Goal: Navigation & Orientation: Find specific page/section

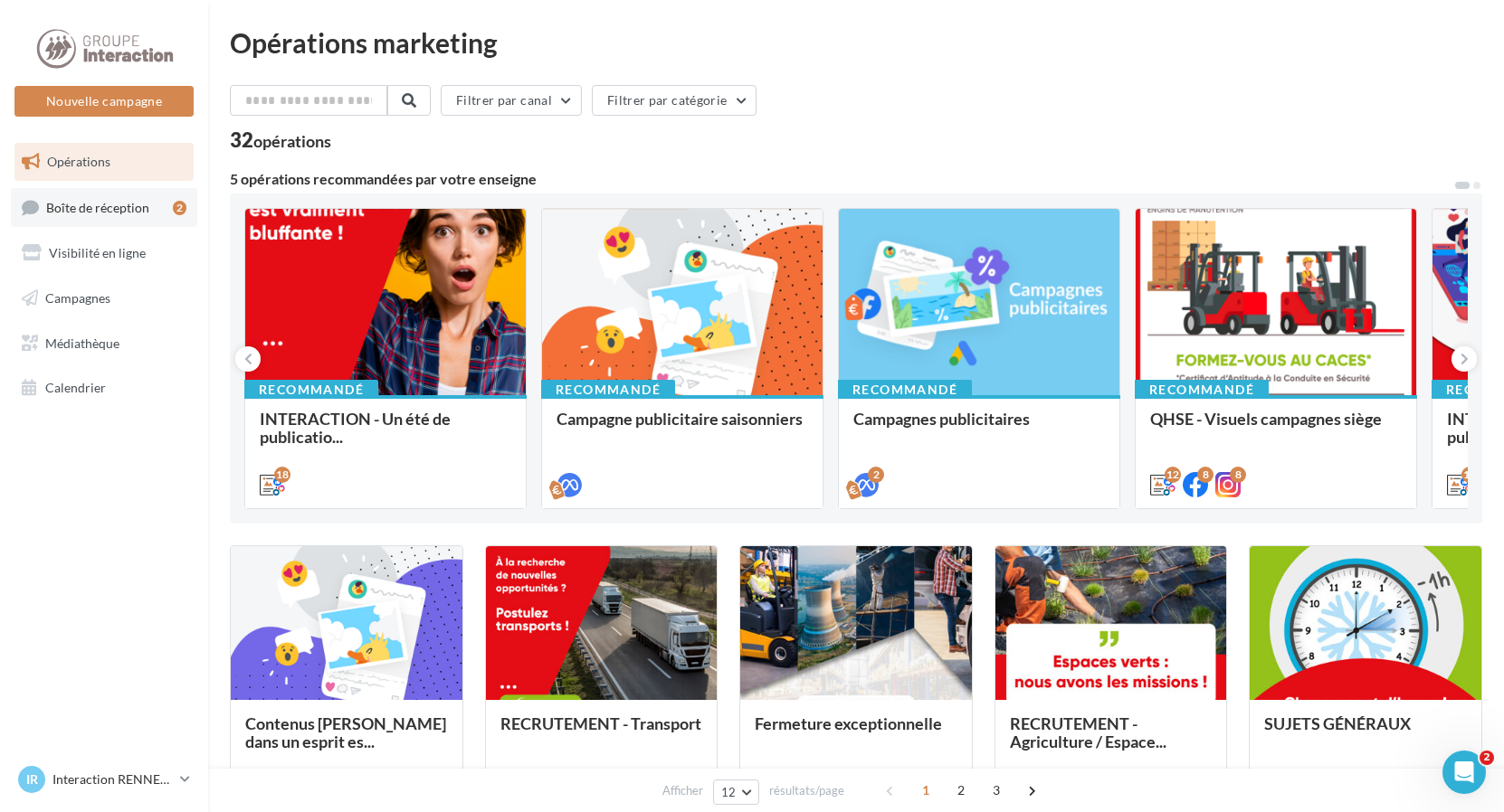
click at [183, 206] on div "2" at bounding box center [180, 207] width 13 height 14
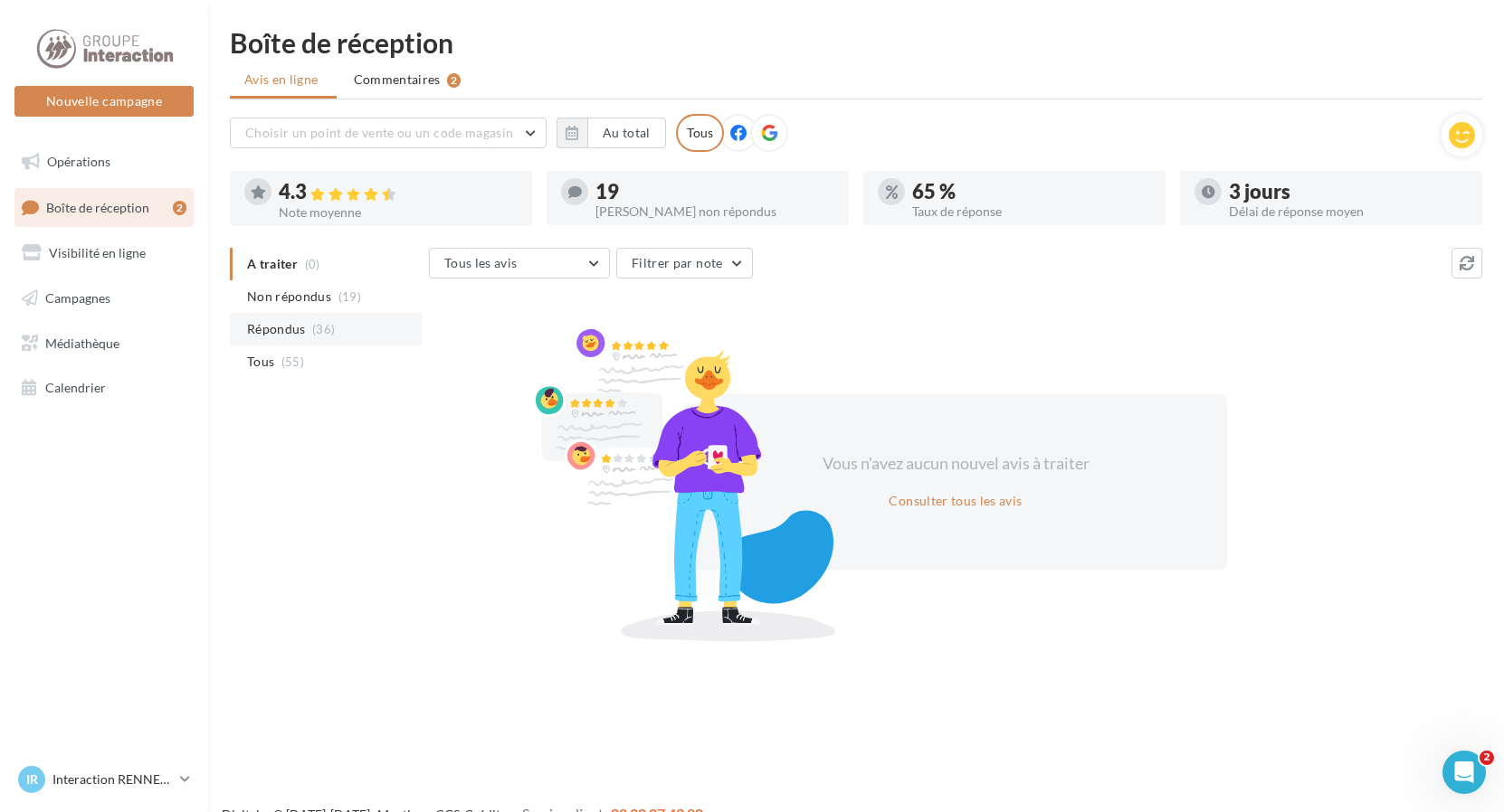
click at [333, 323] on li "Répondus (36)" at bounding box center [326, 329] width 192 height 32
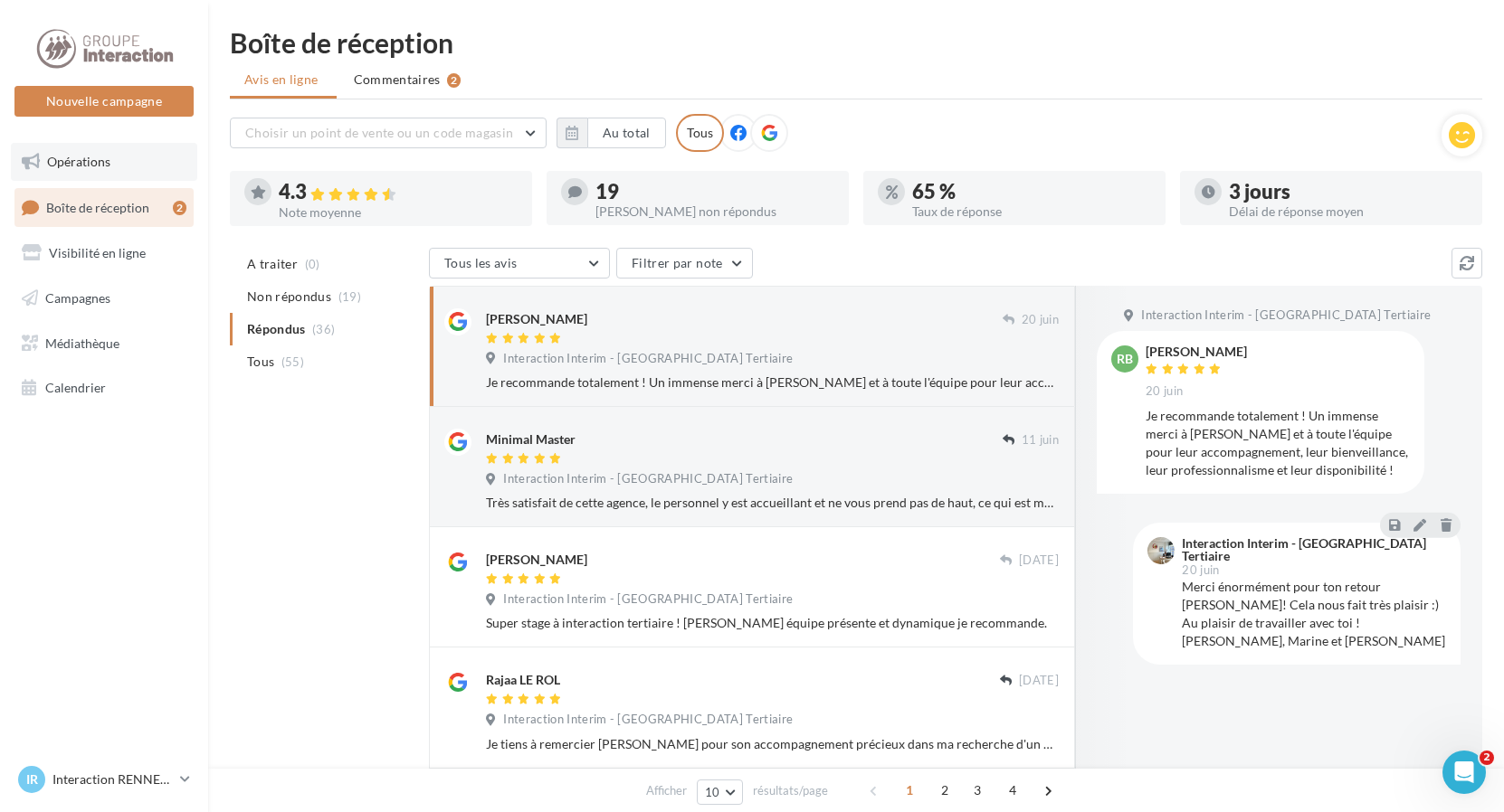
click at [116, 156] on link "Opérations" at bounding box center [104, 161] width 186 height 38
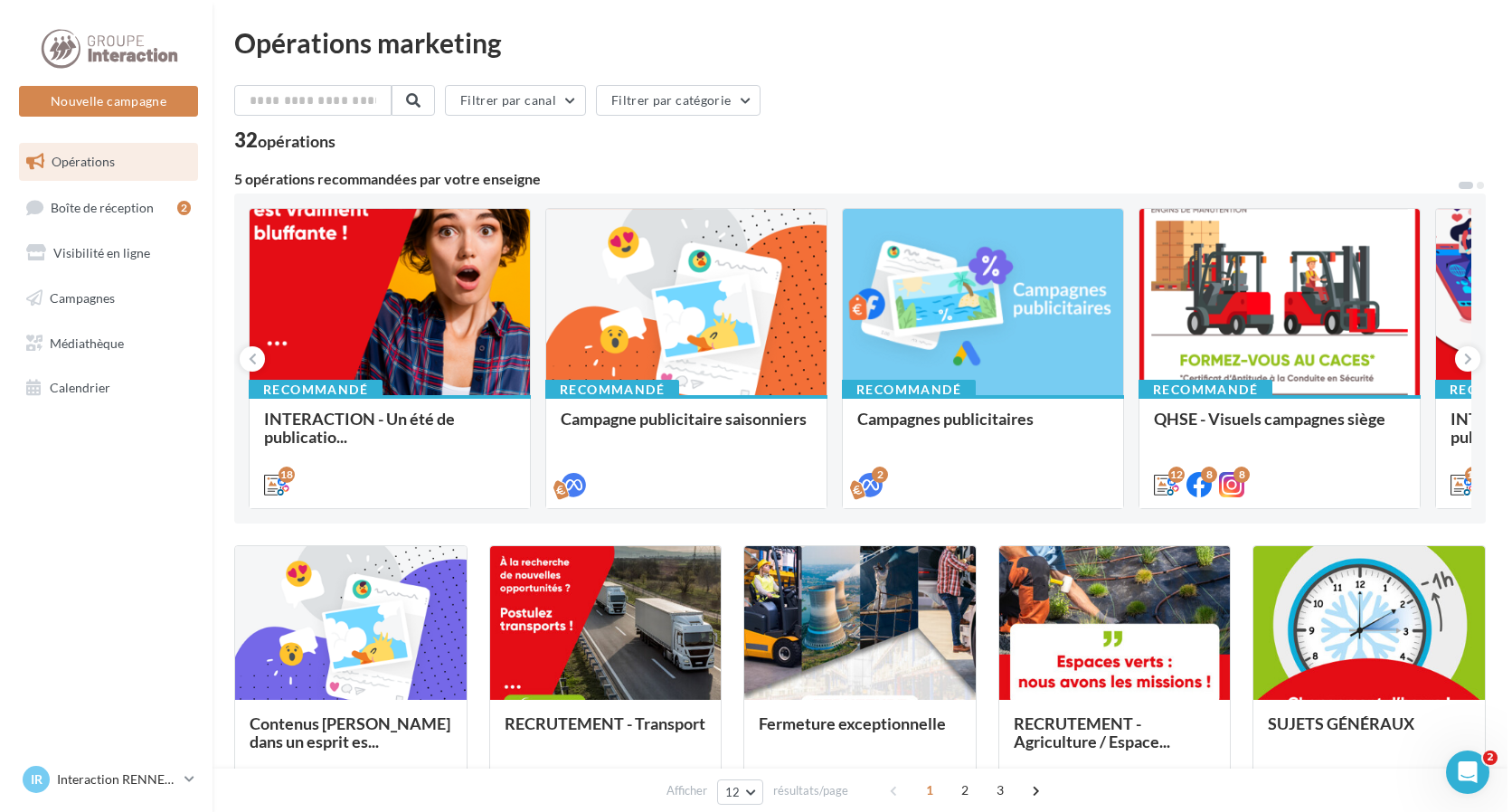
scroll to position [180, 0]
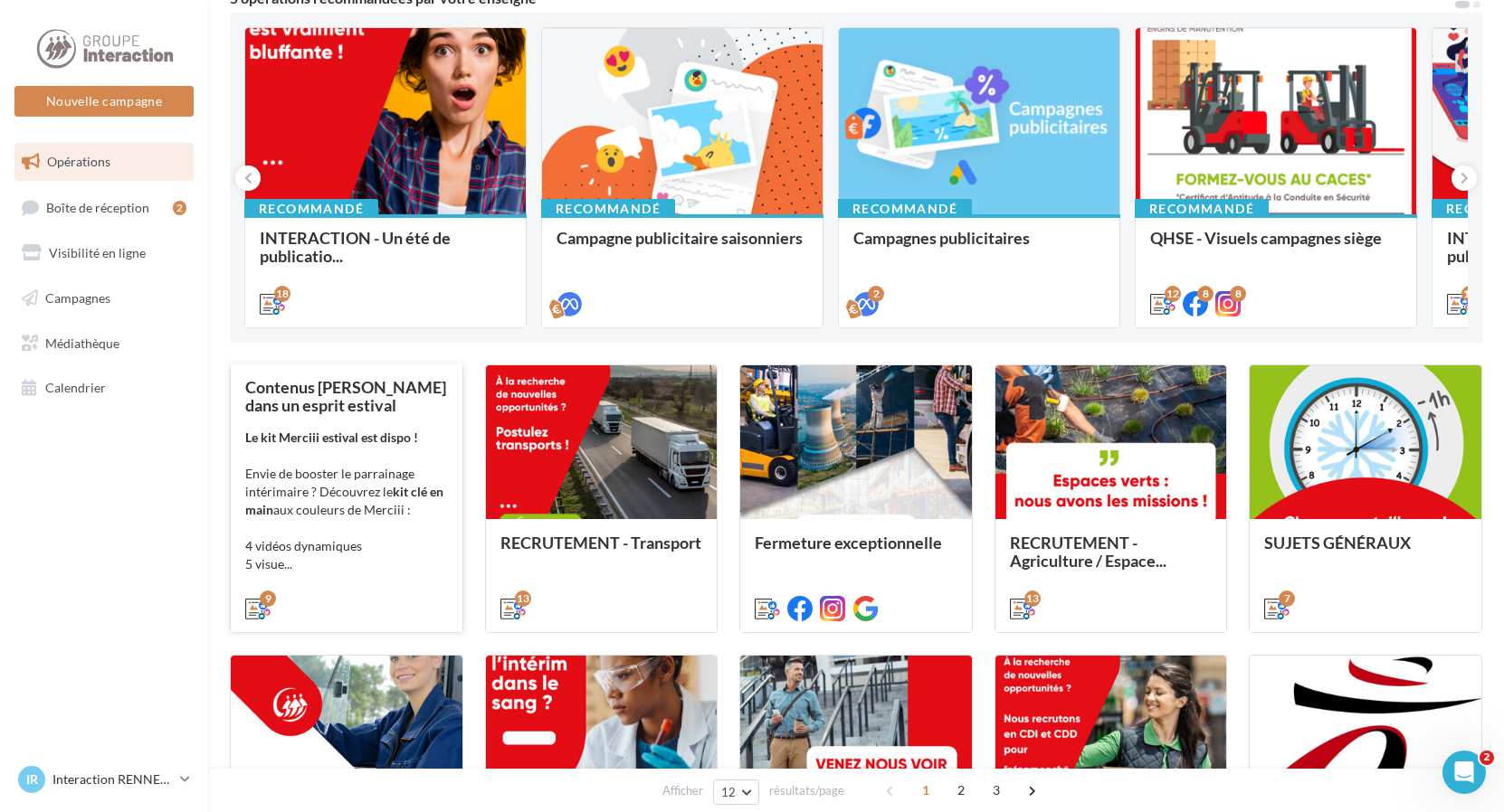
click at [393, 445] on div "Le kit Merciii estival est dispo ! Envie de booster le parrainage intérimaire ?…" at bounding box center [346, 500] width 202 height 144
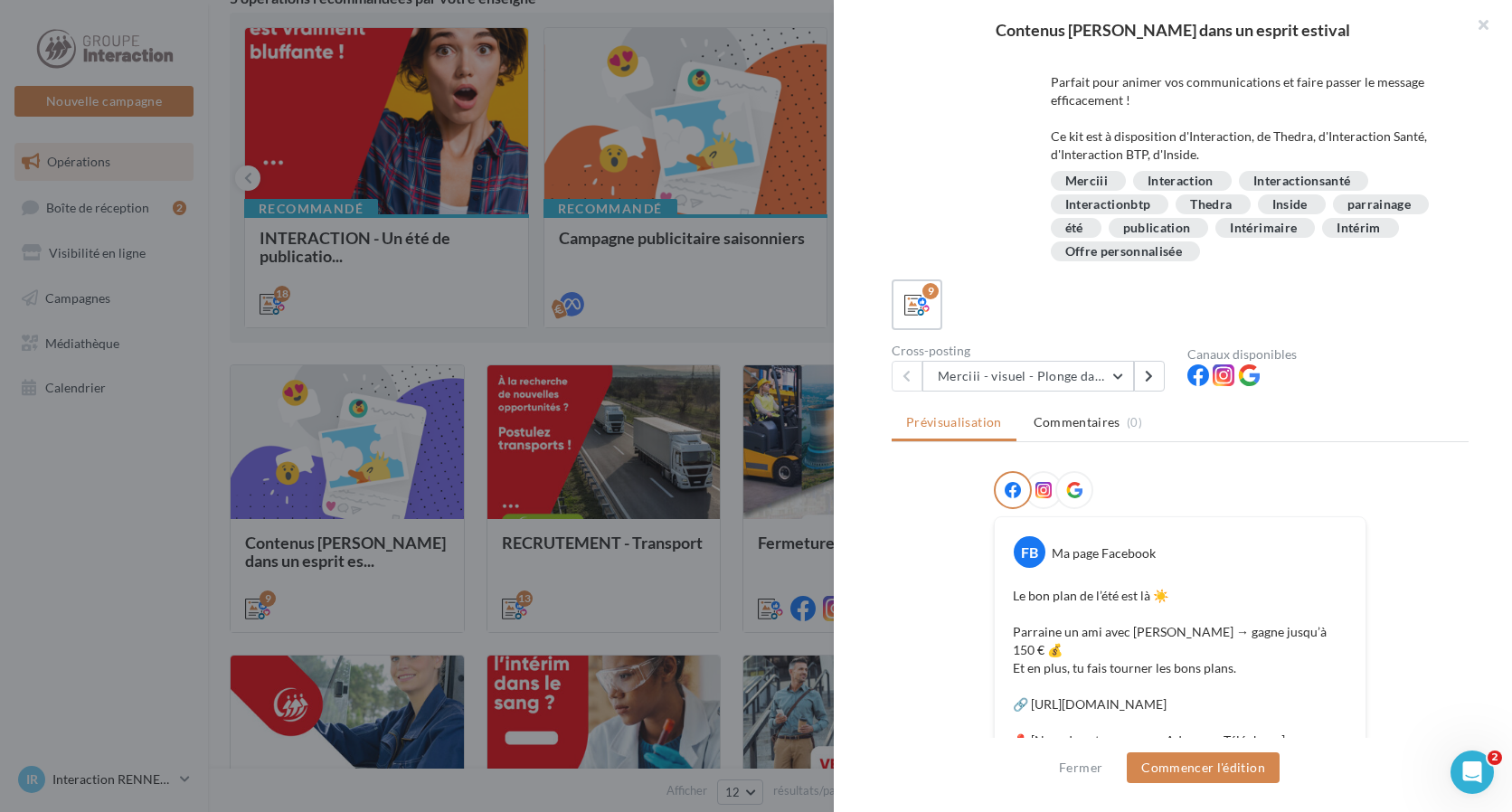
scroll to position [0, 0]
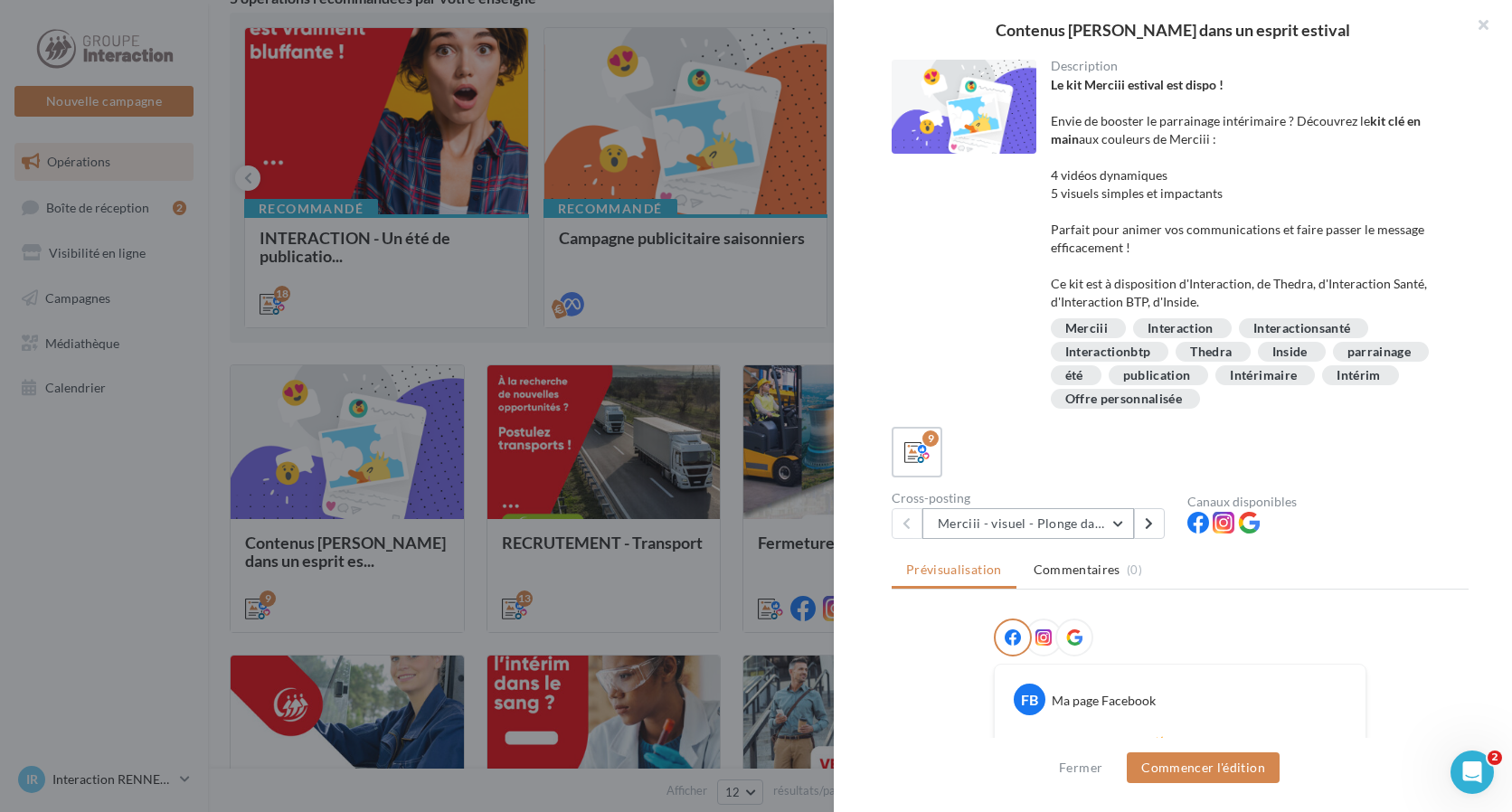
click at [1116, 523] on button "Merciii - visuel - Plonge dans le grand bain !" at bounding box center [1028, 523] width 212 height 30
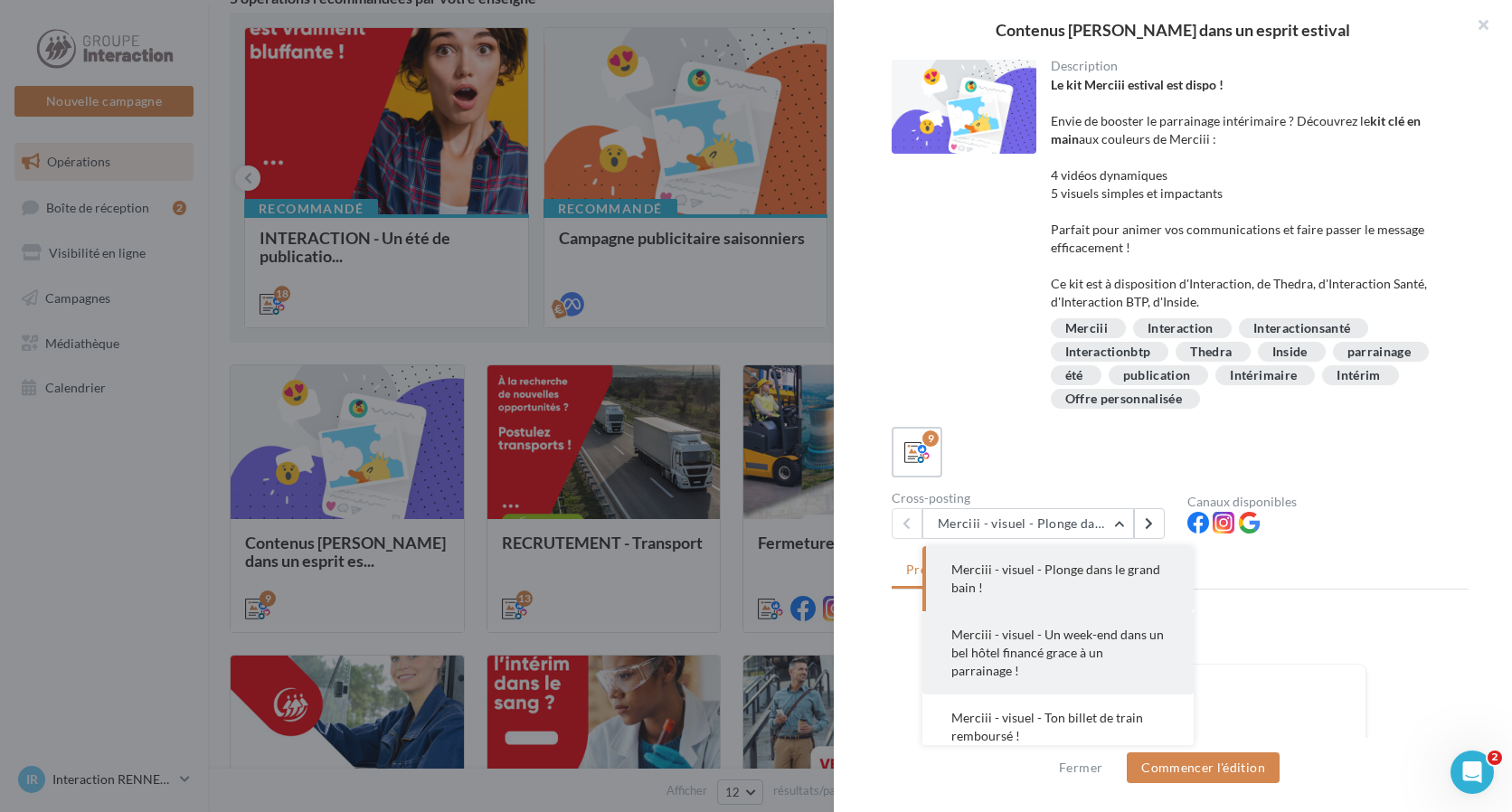
click at [1000, 654] on span "Merciii - visuel - Un week-end dans un bel hôtel financé grace à un parrainage !" at bounding box center [1058, 652] width 213 height 51
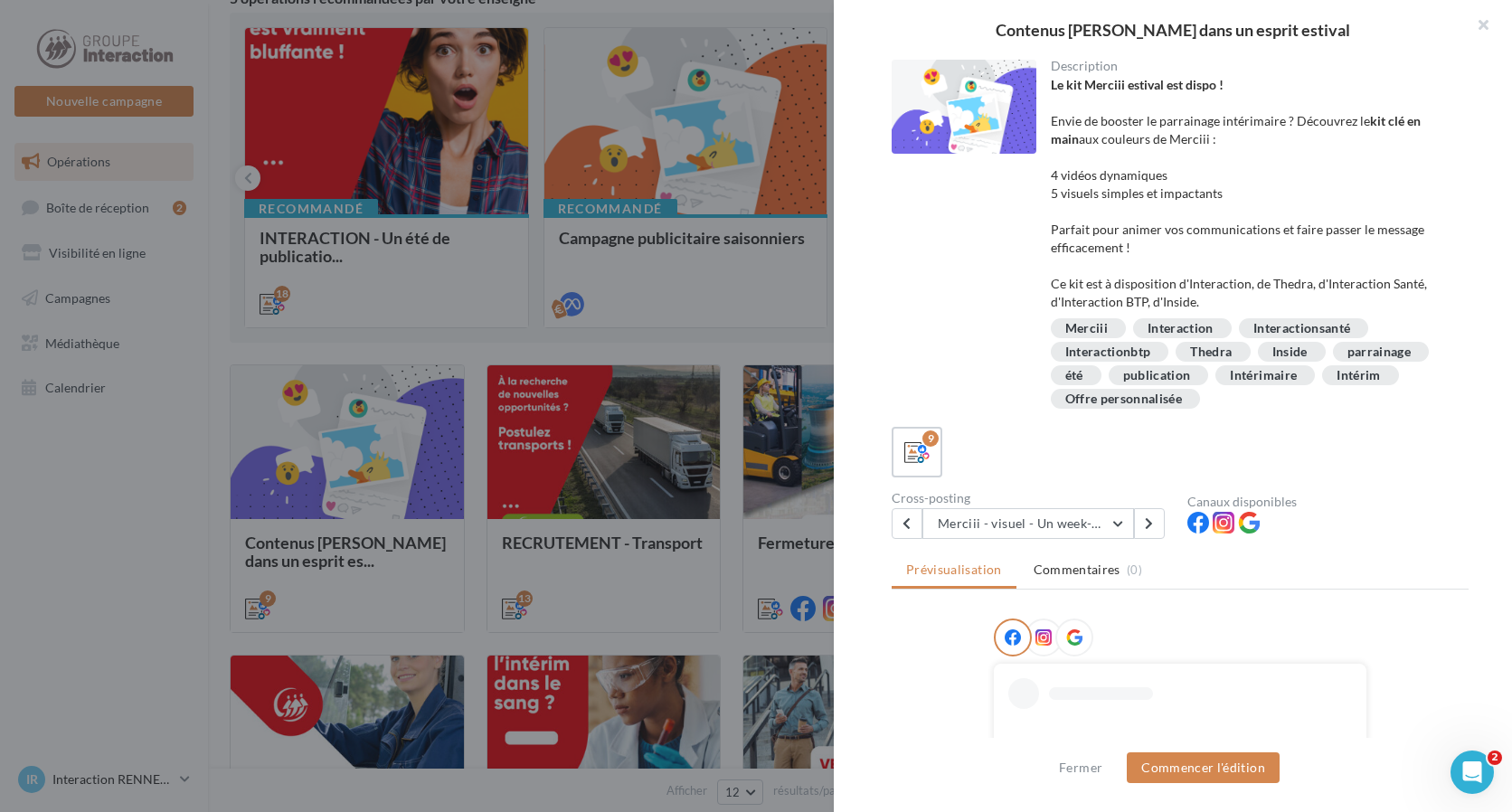
scroll to position [260, 0]
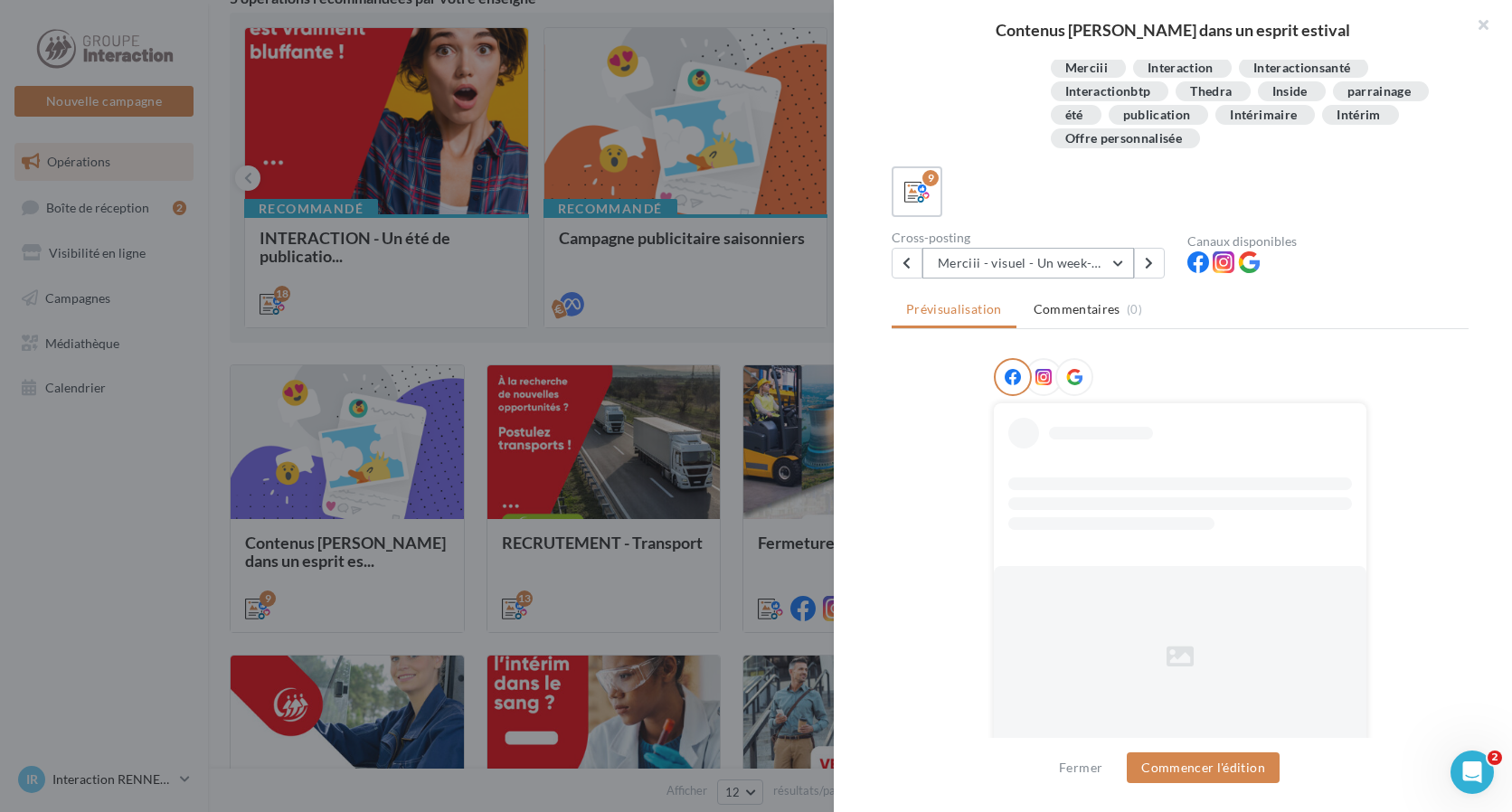
click at [1125, 261] on button "Merciii - visuel - Un week-end dans un bel hôtel financé grace à un parrainage !" at bounding box center [1028, 263] width 212 height 30
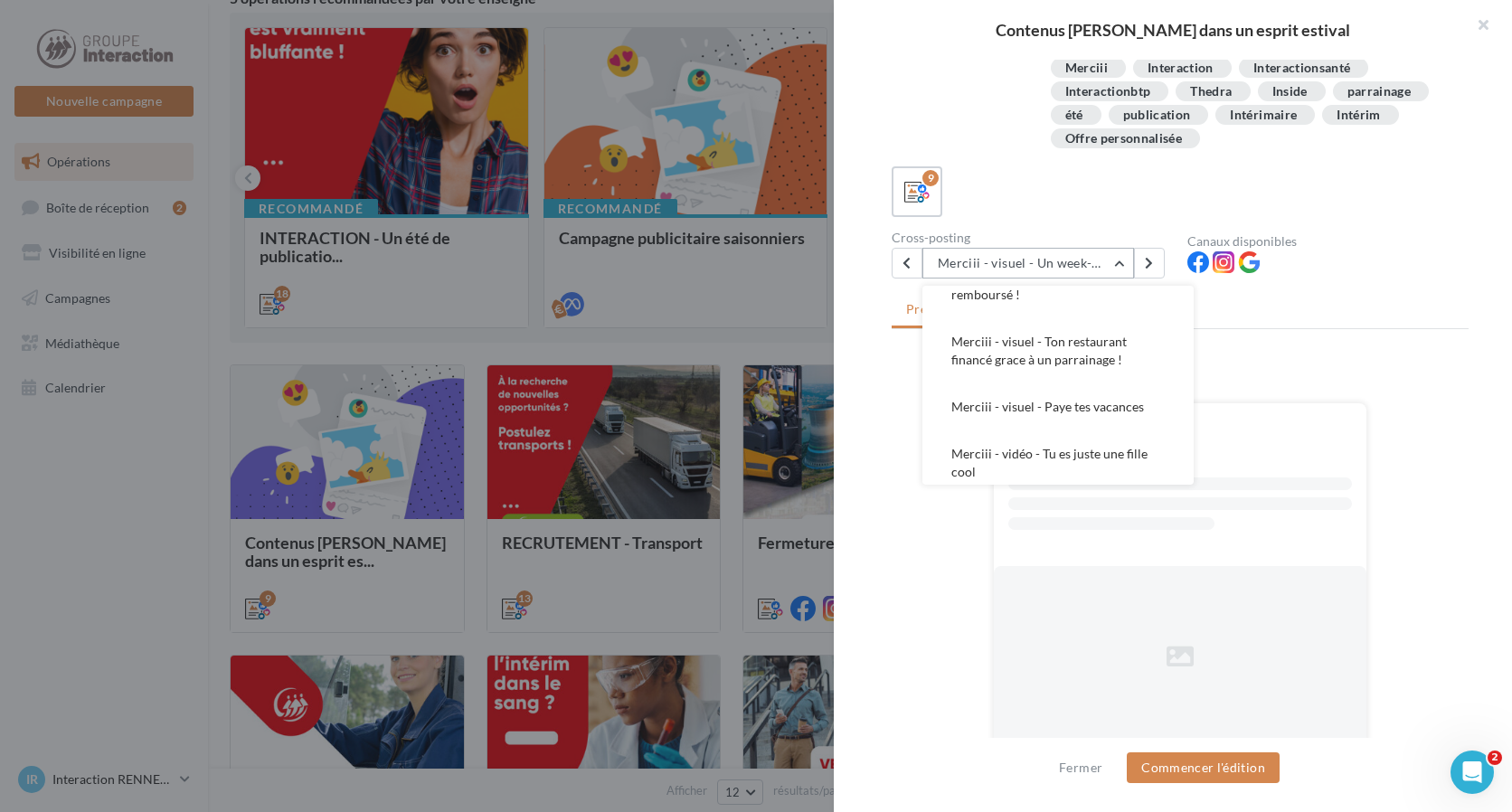
scroll to position [272, 0]
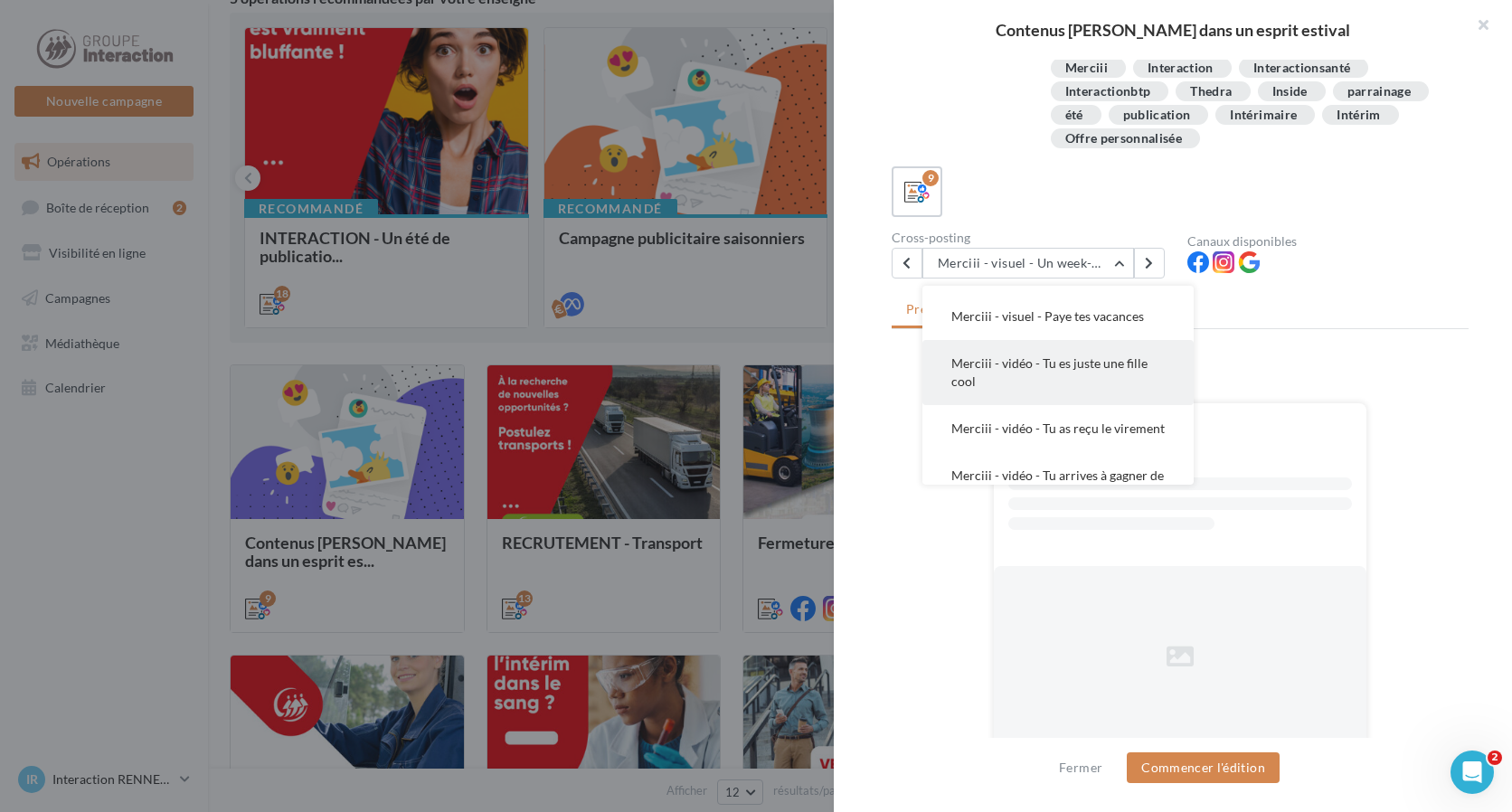
click at [1062, 394] on button "Merciii - vidéo - Tu es juste une fille cool" at bounding box center [1058, 372] width 272 height 66
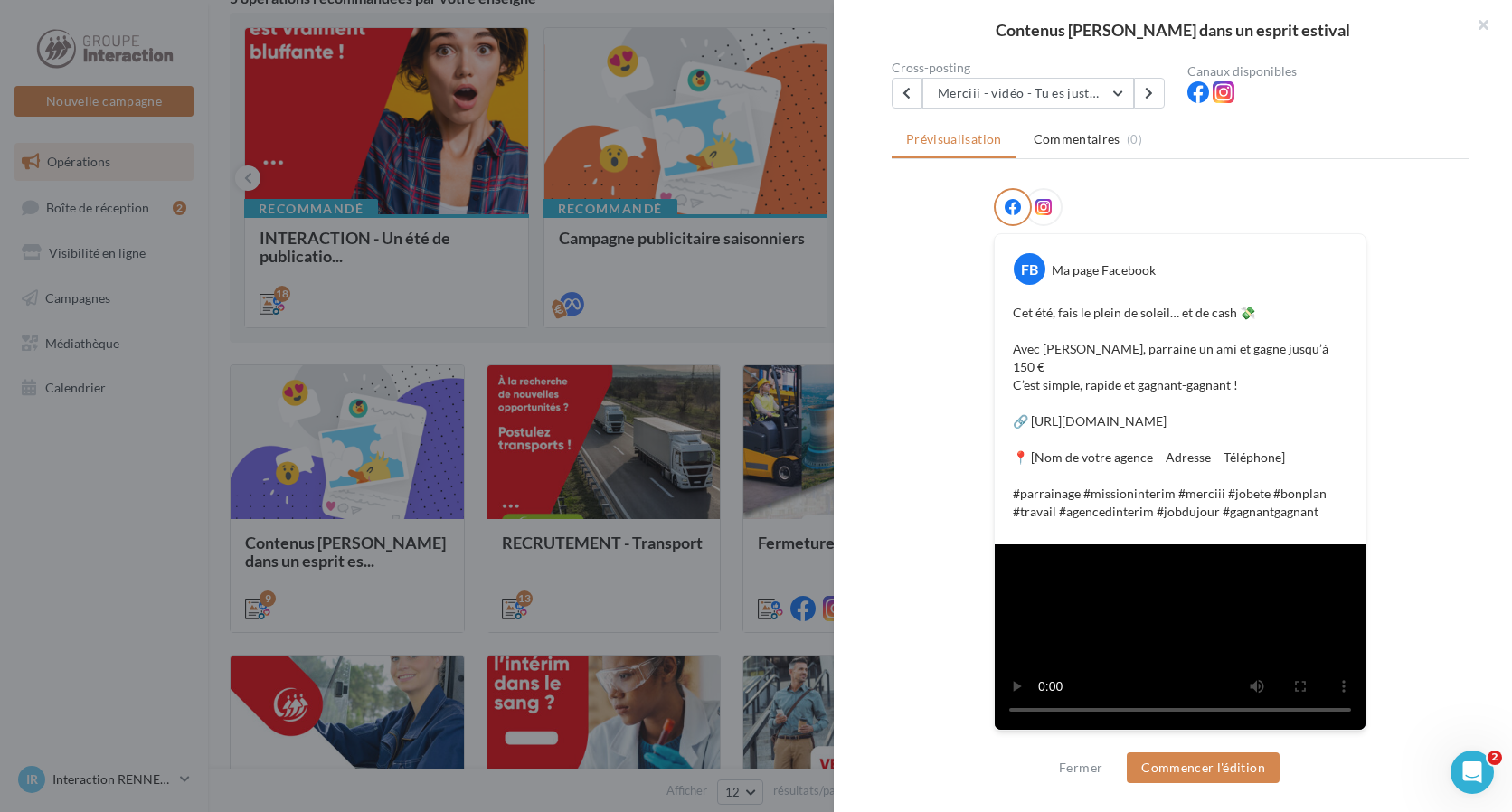
scroll to position [263, 0]
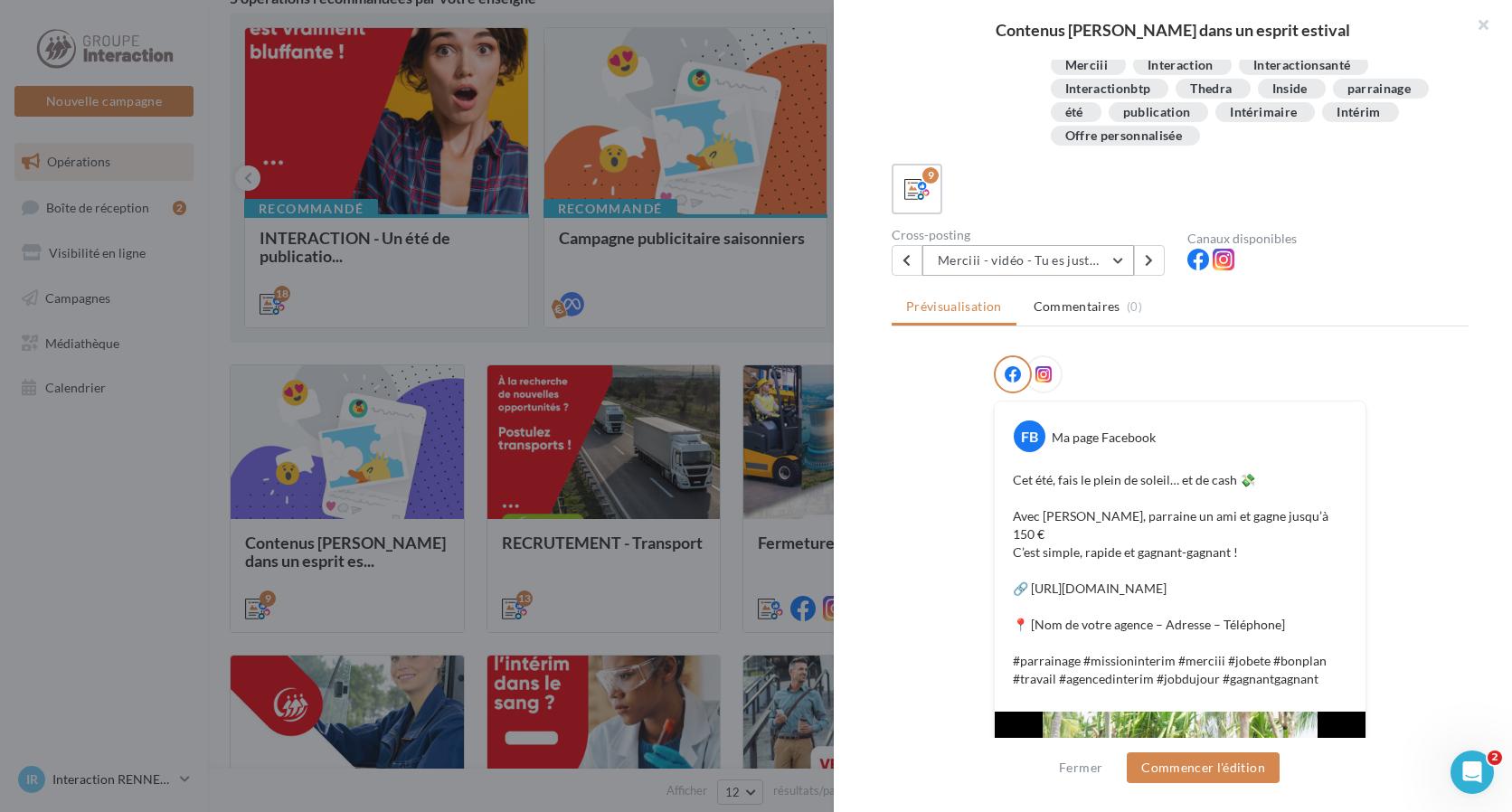
click at [1080, 270] on button "Merciii - vidéo - Tu es juste une fille cool" at bounding box center [1028, 260] width 212 height 30
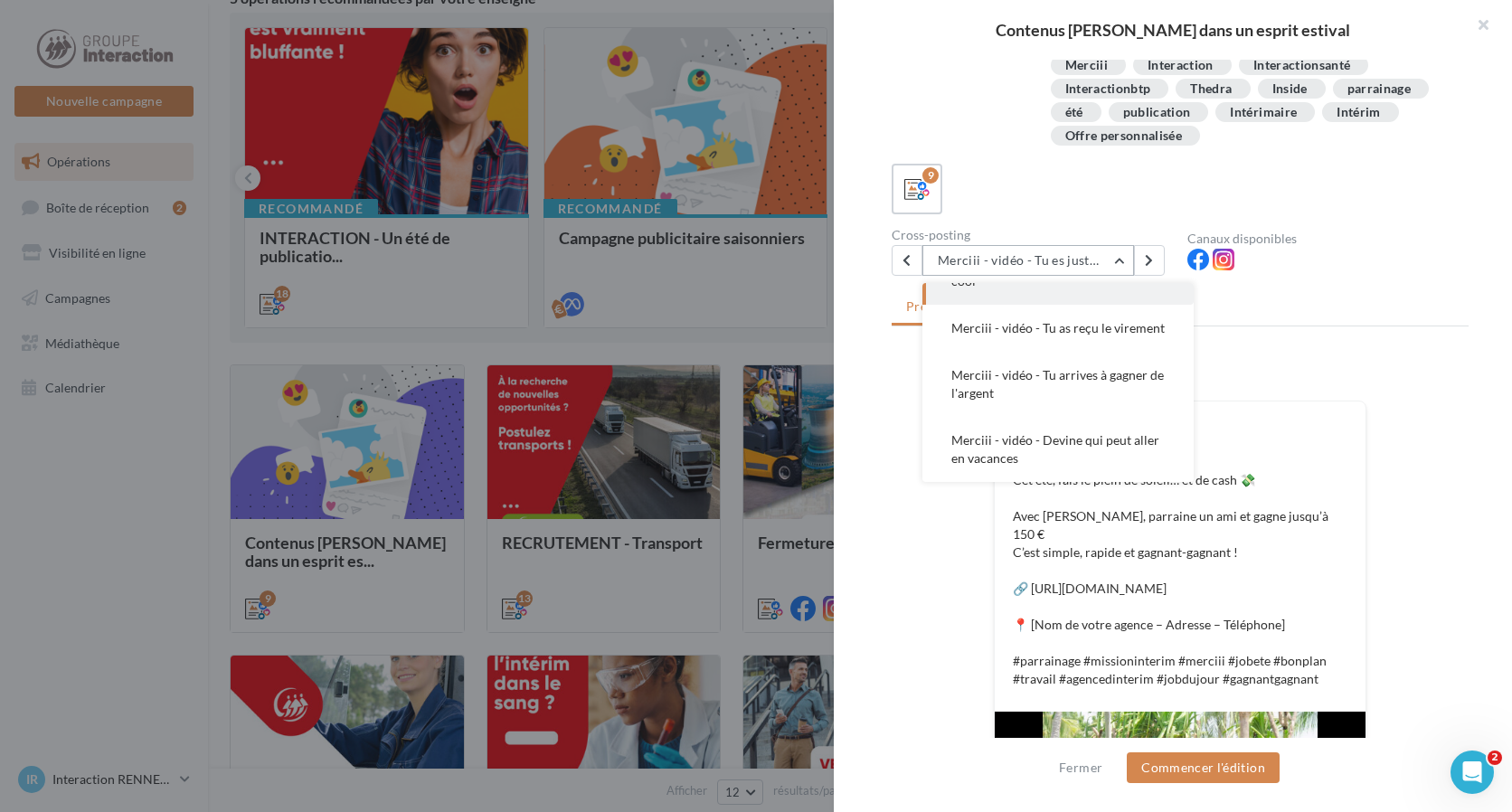
scroll to position [353, 0]
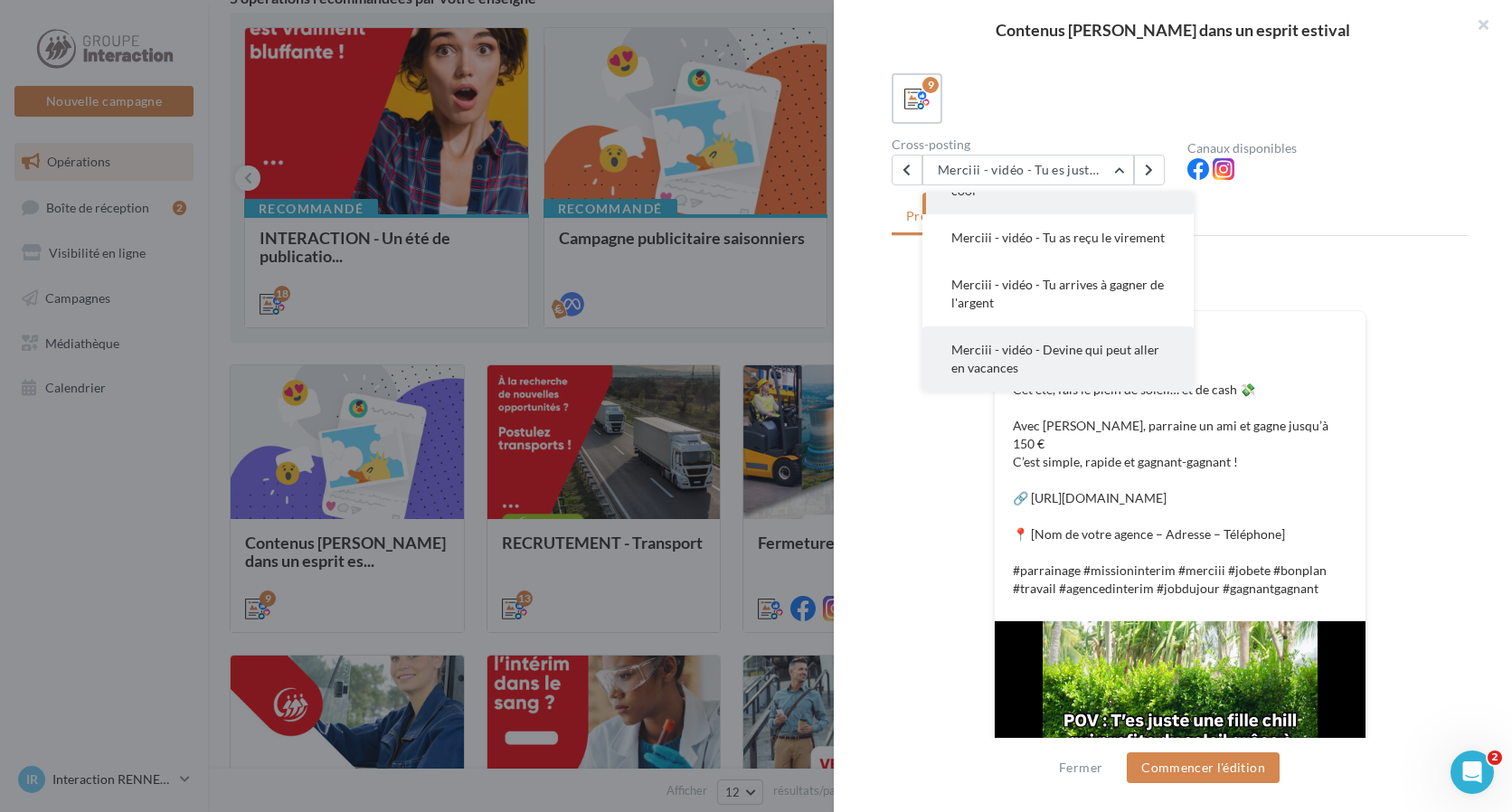
click at [1066, 355] on span "Merciii - vidéo - Devine qui peut aller en vacances" at bounding box center [1055, 358] width 208 height 33
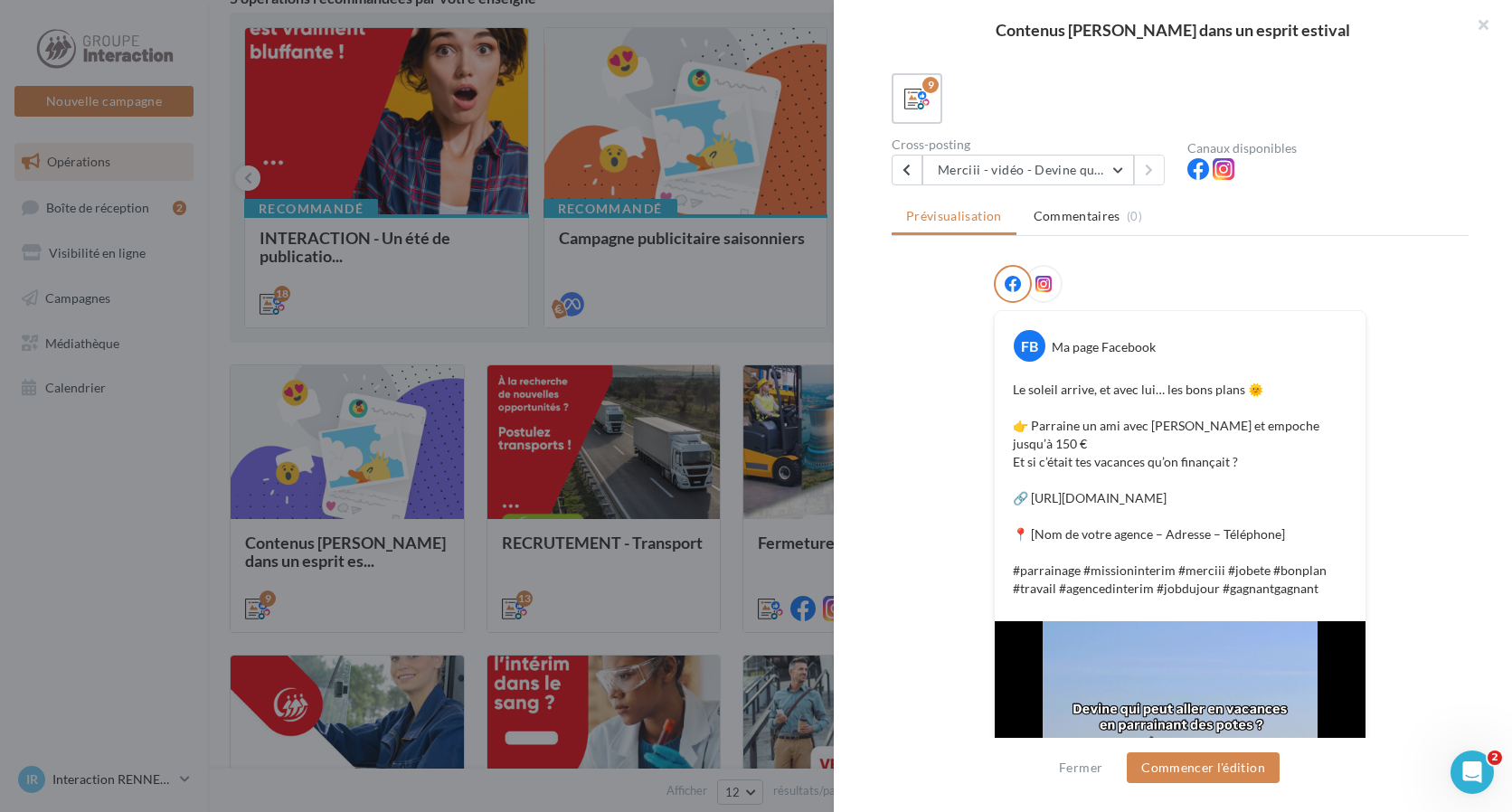
scroll to position [173, 0]
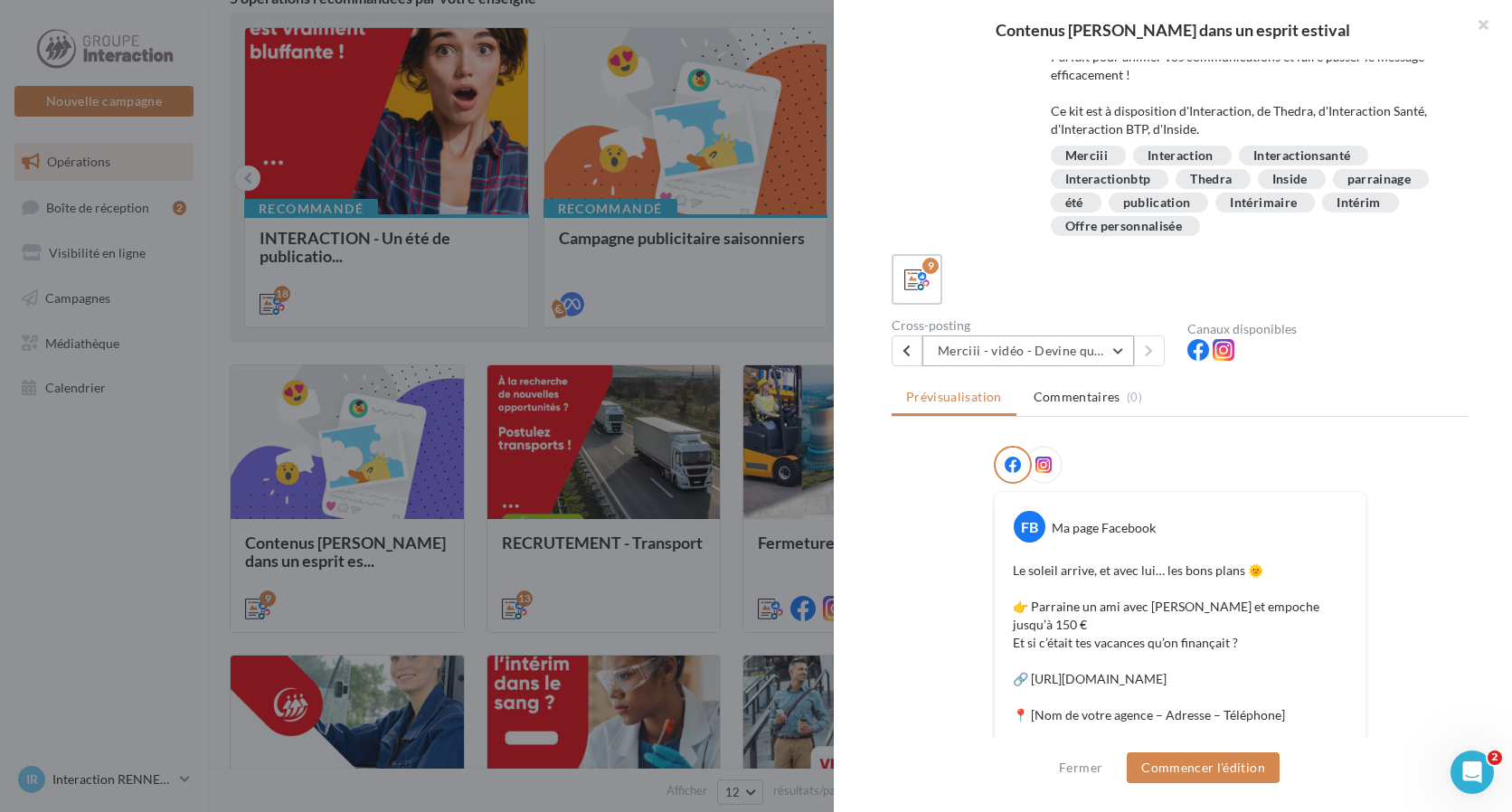
click at [1114, 348] on button "Merciii - vidéo - Devine qui peut aller en vacances" at bounding box center [1028, 350] width 212 height 30
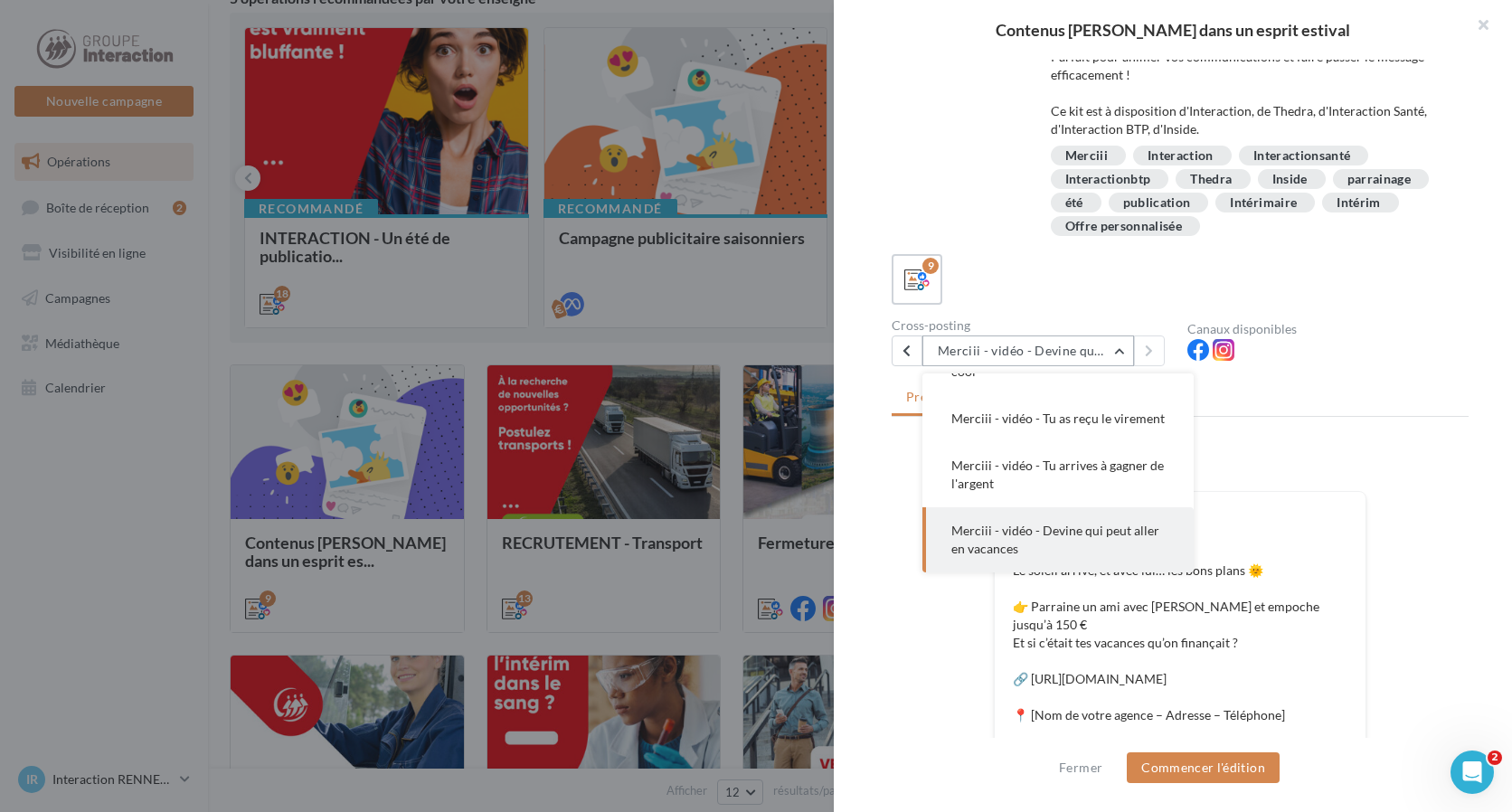
scroll to position [263, 0]
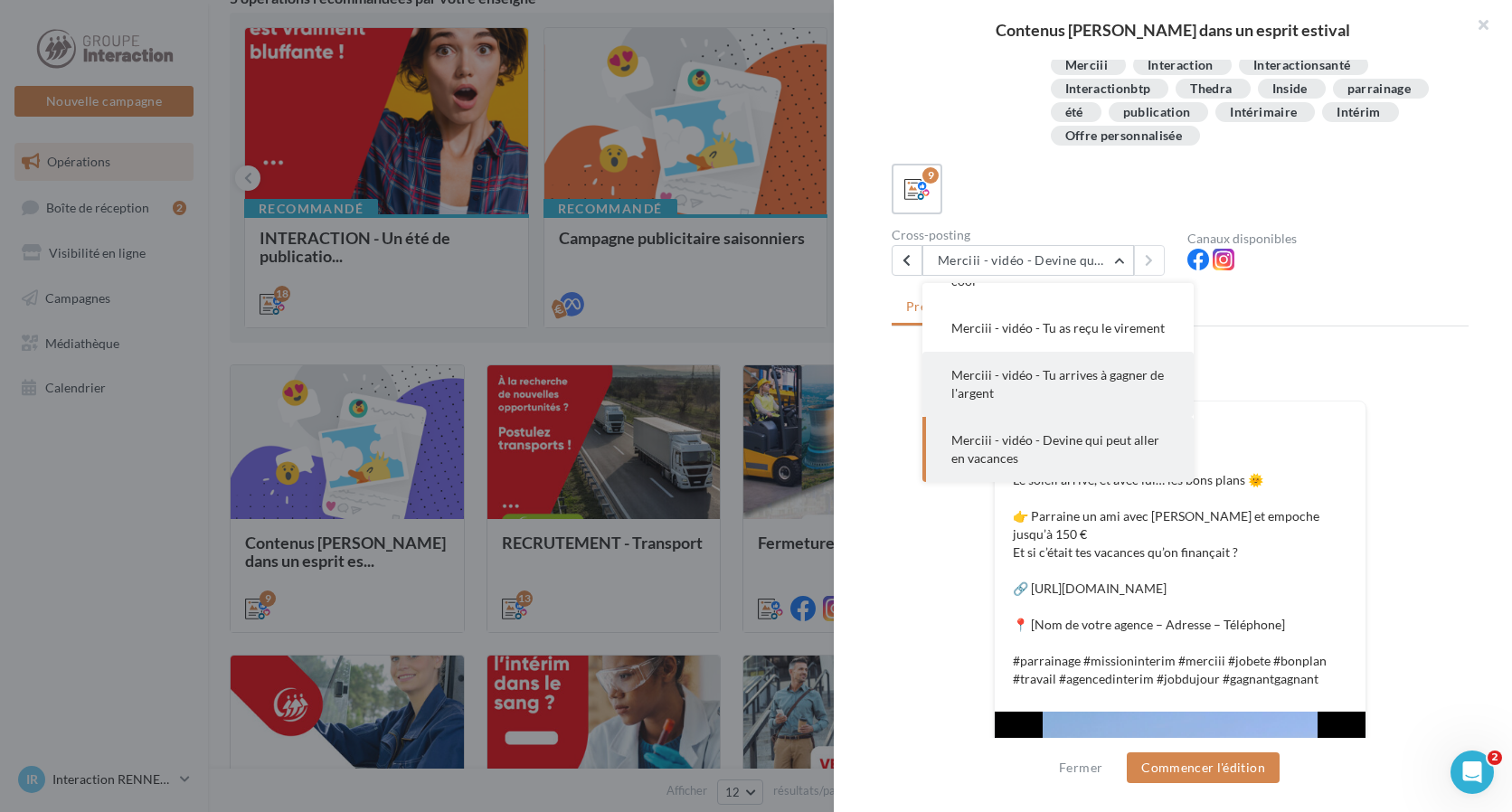
click at [1062, 387] on button "Merciii - vidéo - Tu arrives à gagner de l'argent" at bounding box center [1058, 384] width 272 height 66
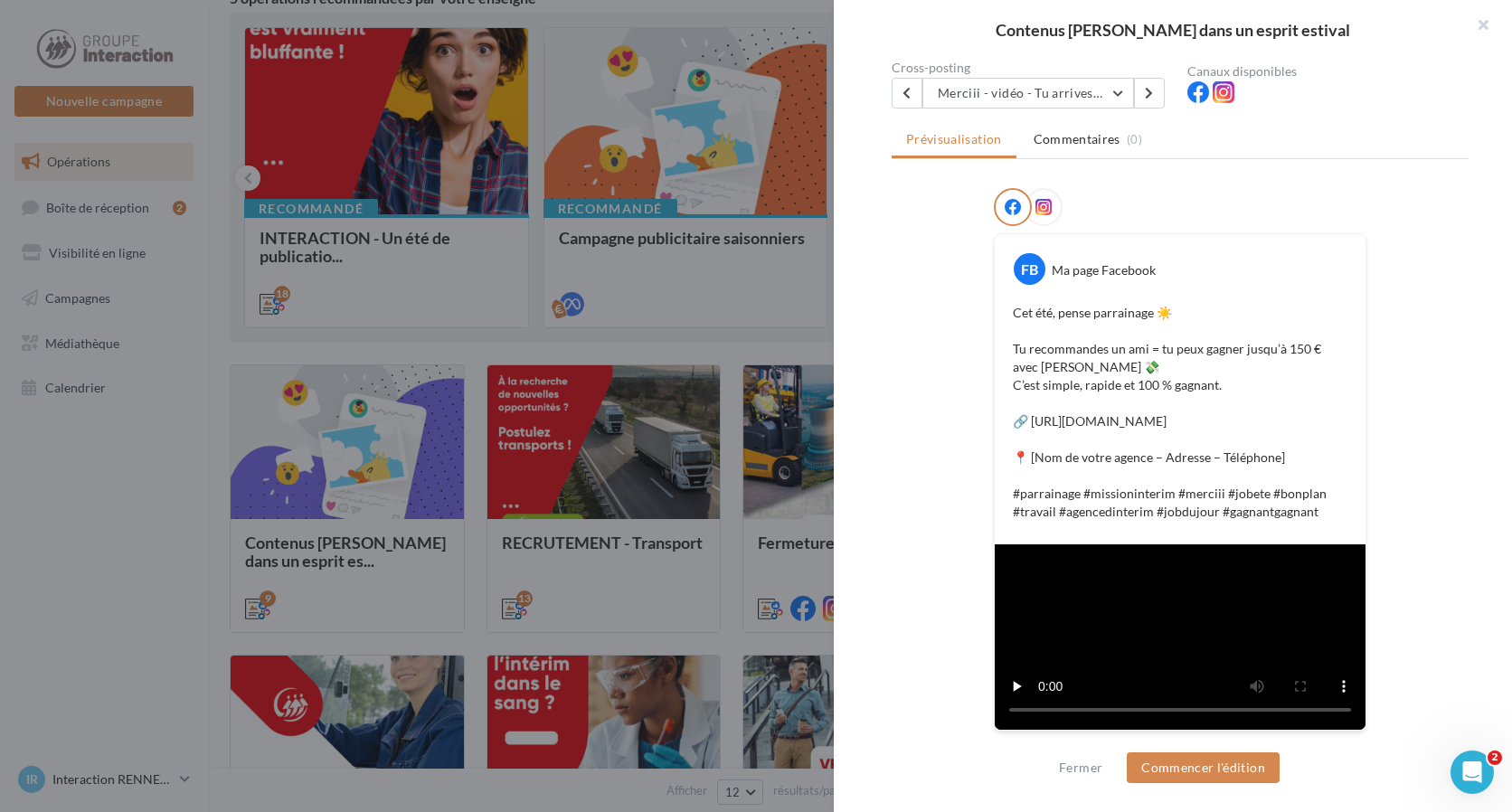
scroll to position [281, 0]
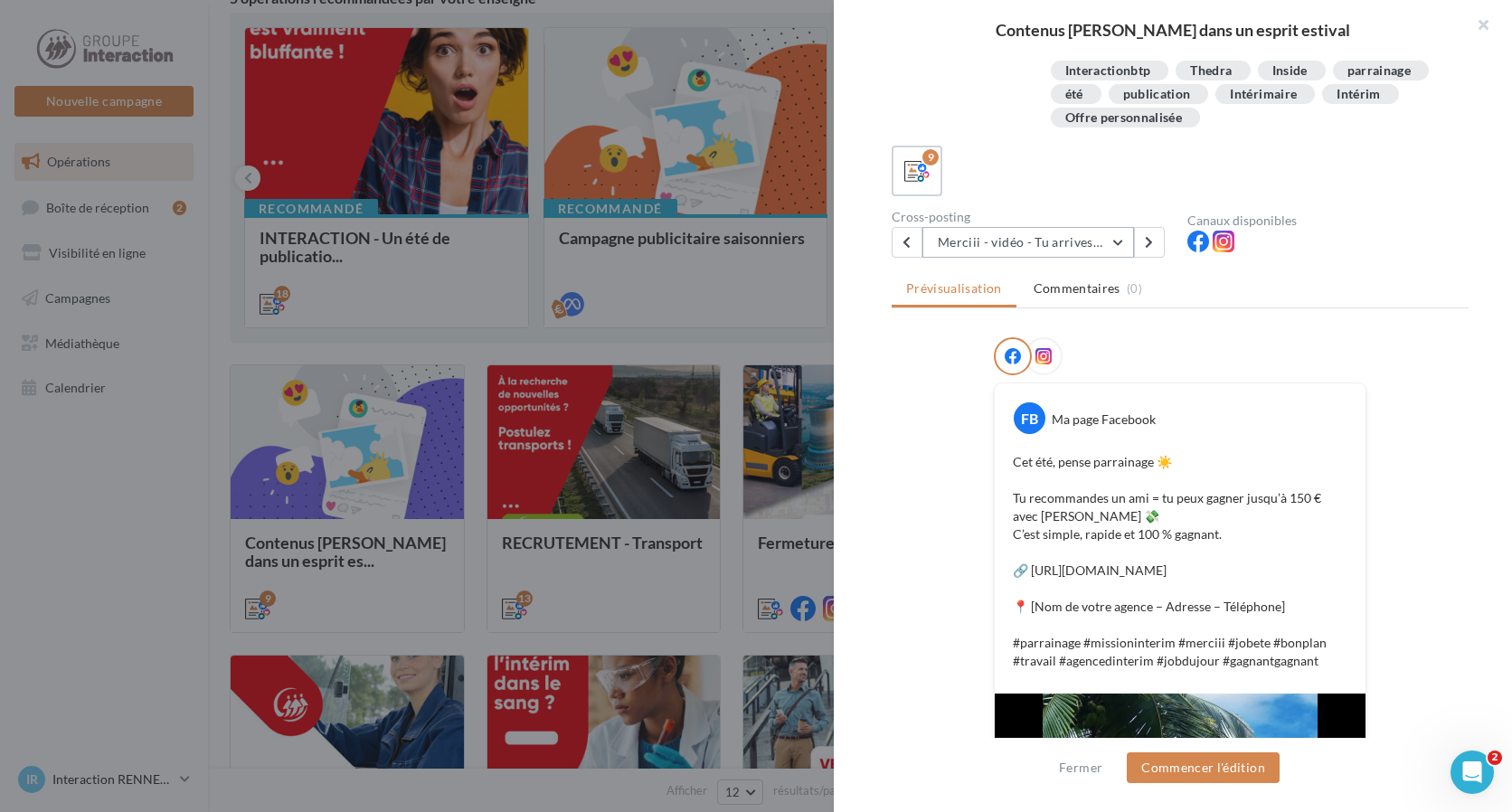
click at [1065, 248] on button "Merciii - vidéo - Tu arrives à gagner de l'argent" at bounding box center [1028, 242] width 212 height 30
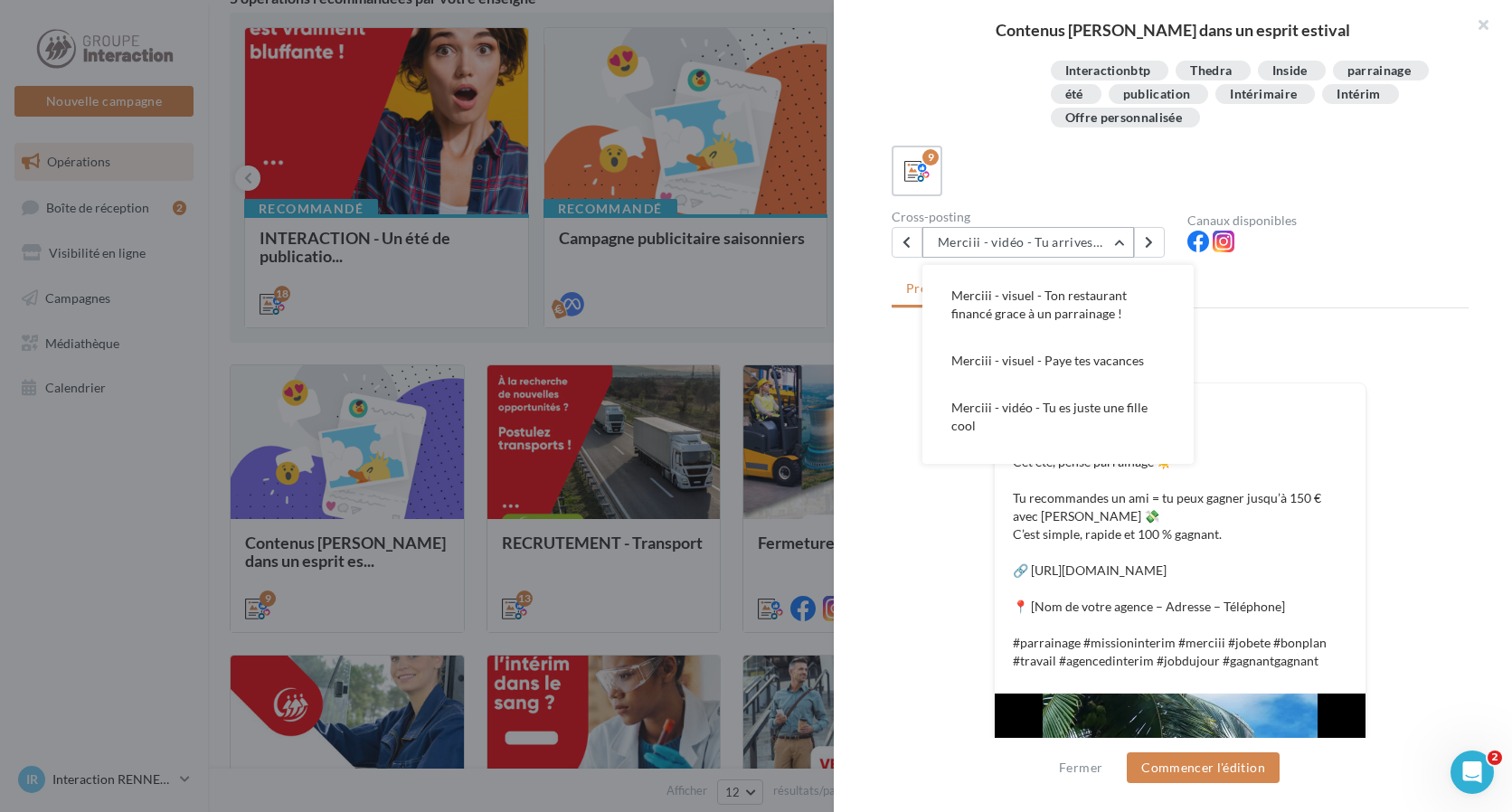
scroll to position [296, 0]
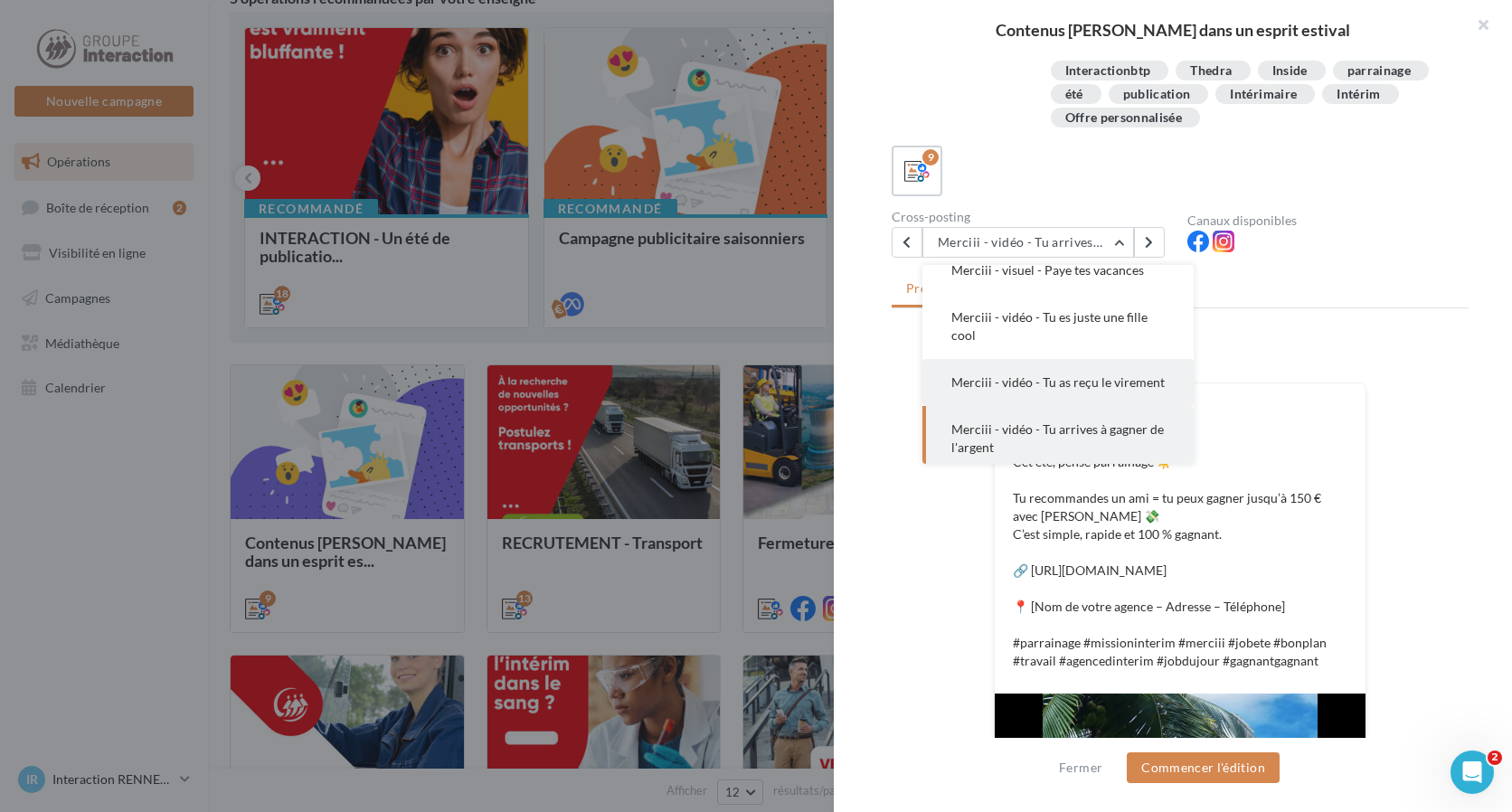
click at [1055, 400] on button "Merciii - vidéo - Tu as reçu le virement" at bounding box center [1058, 383] width 272 height 47
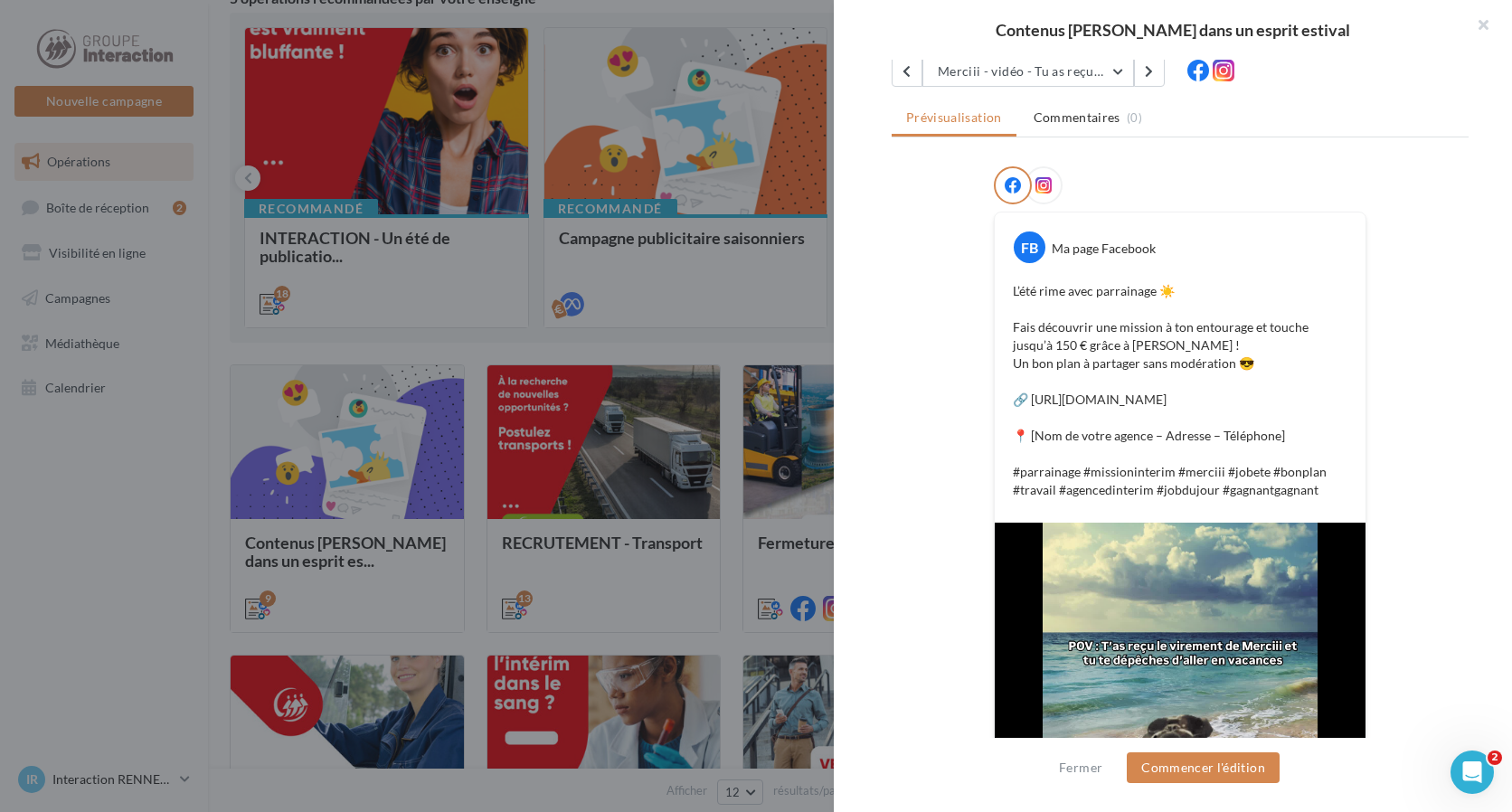
scroll to position [272, 0]
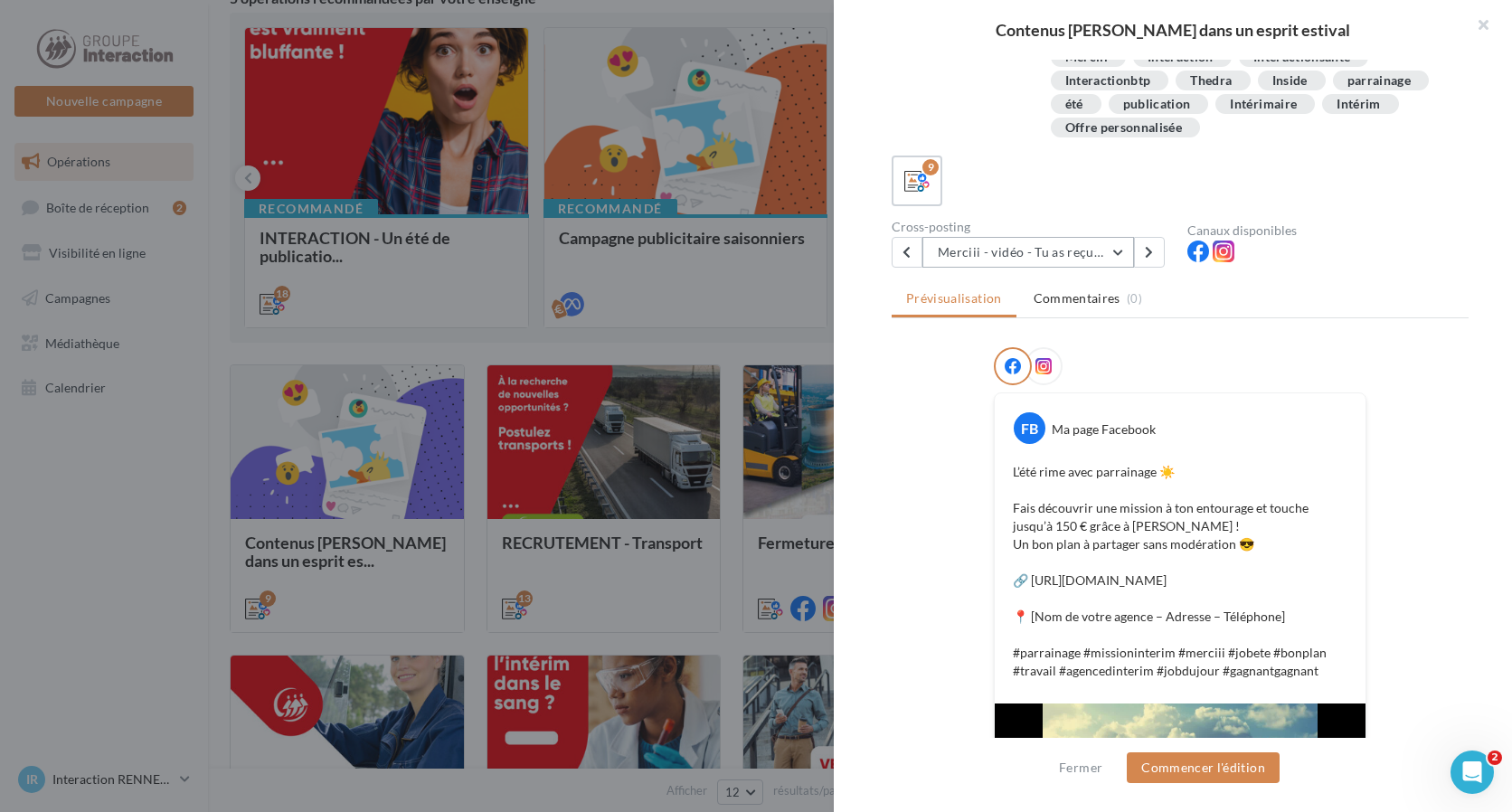
click at [1068, 252] on button "Merciii - vidéo - Tu as reçu le virement" at bounding box center [1028, 252] width 212 height 30
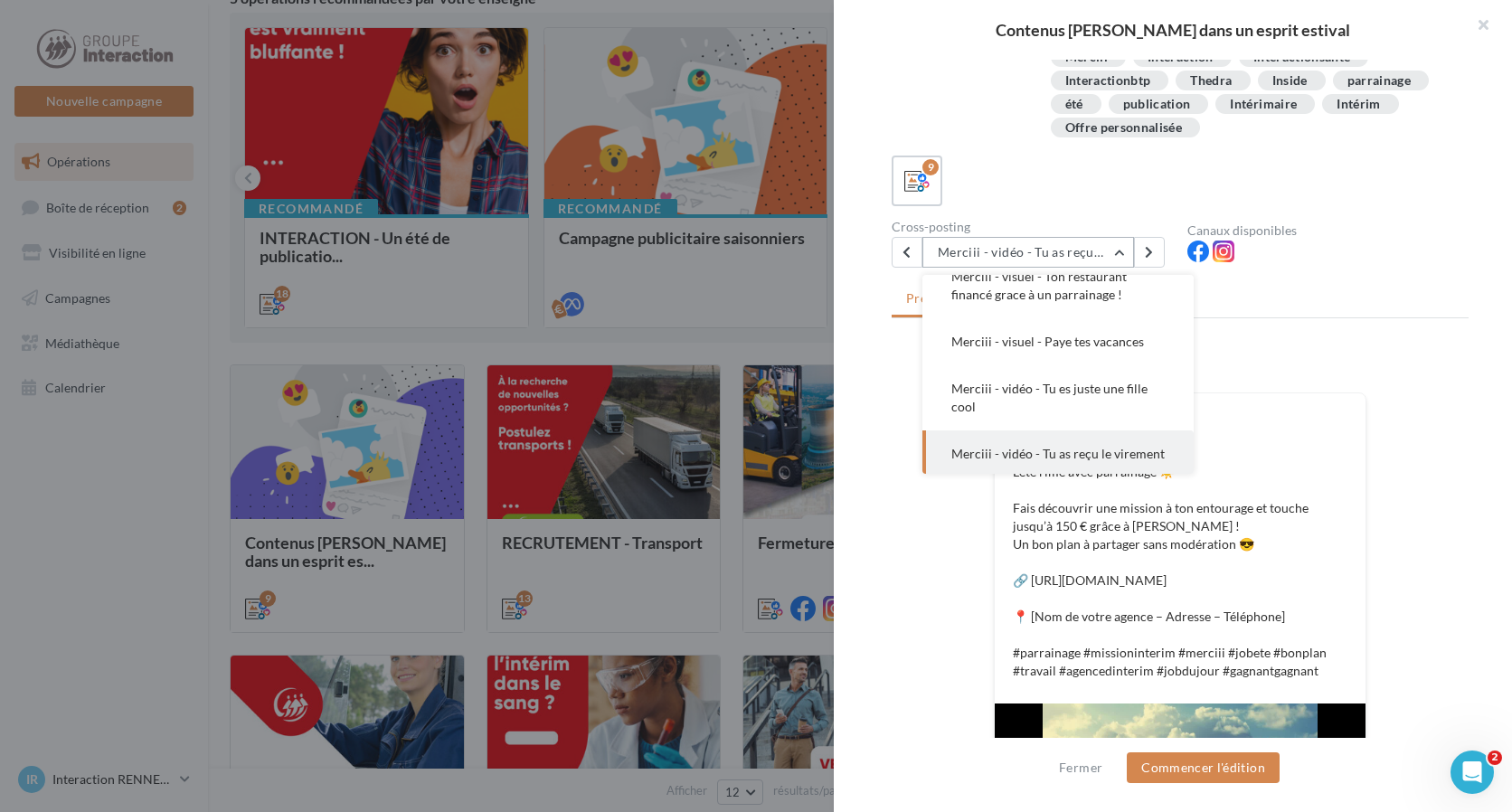
scroll to position [144, 0]
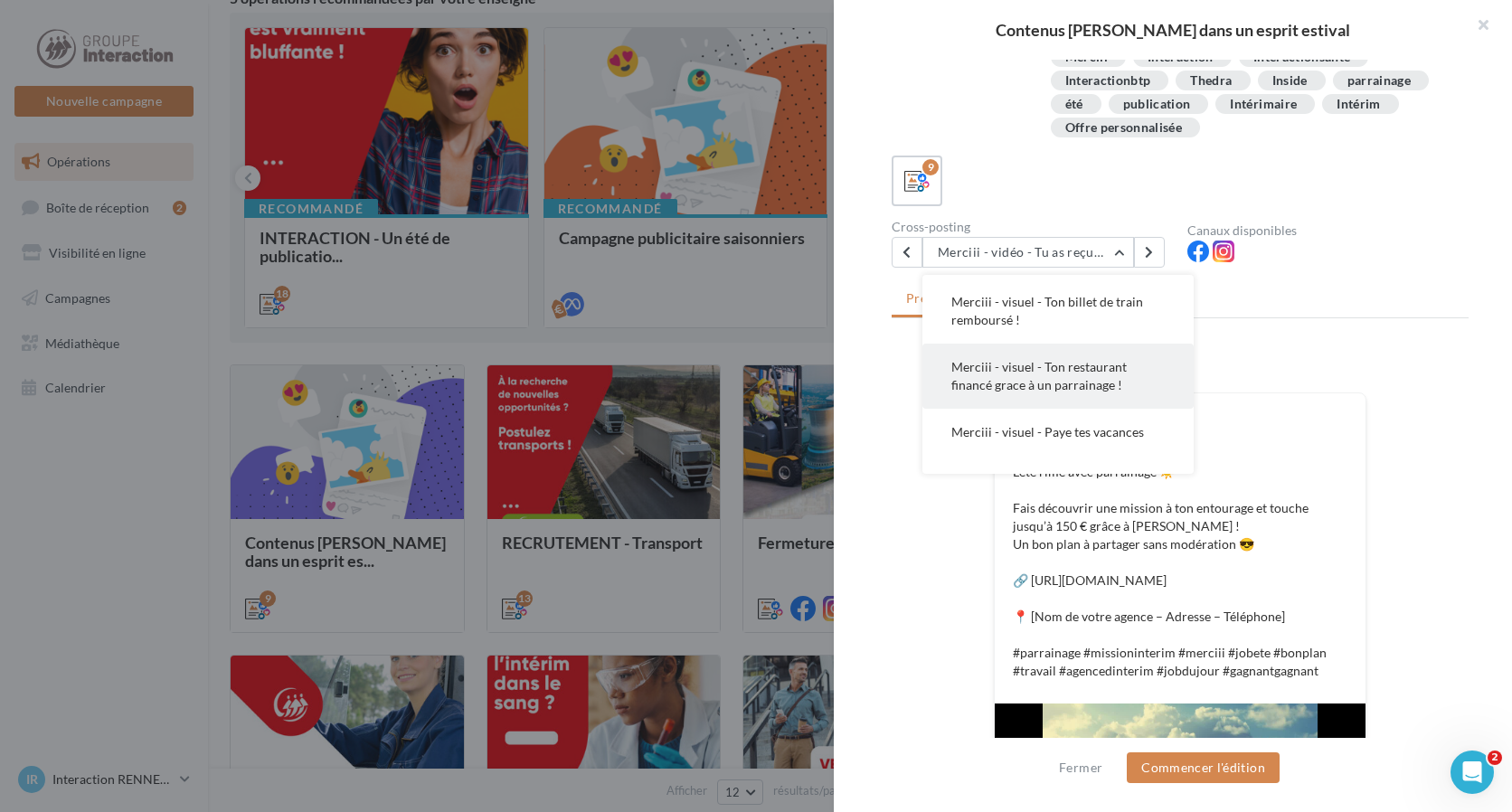
click at [1060, 379] on span "Merciii - visuel - Ton restaurant financé grace à un parrainage !" at bounding box center [1039, 375] width 176 height 33
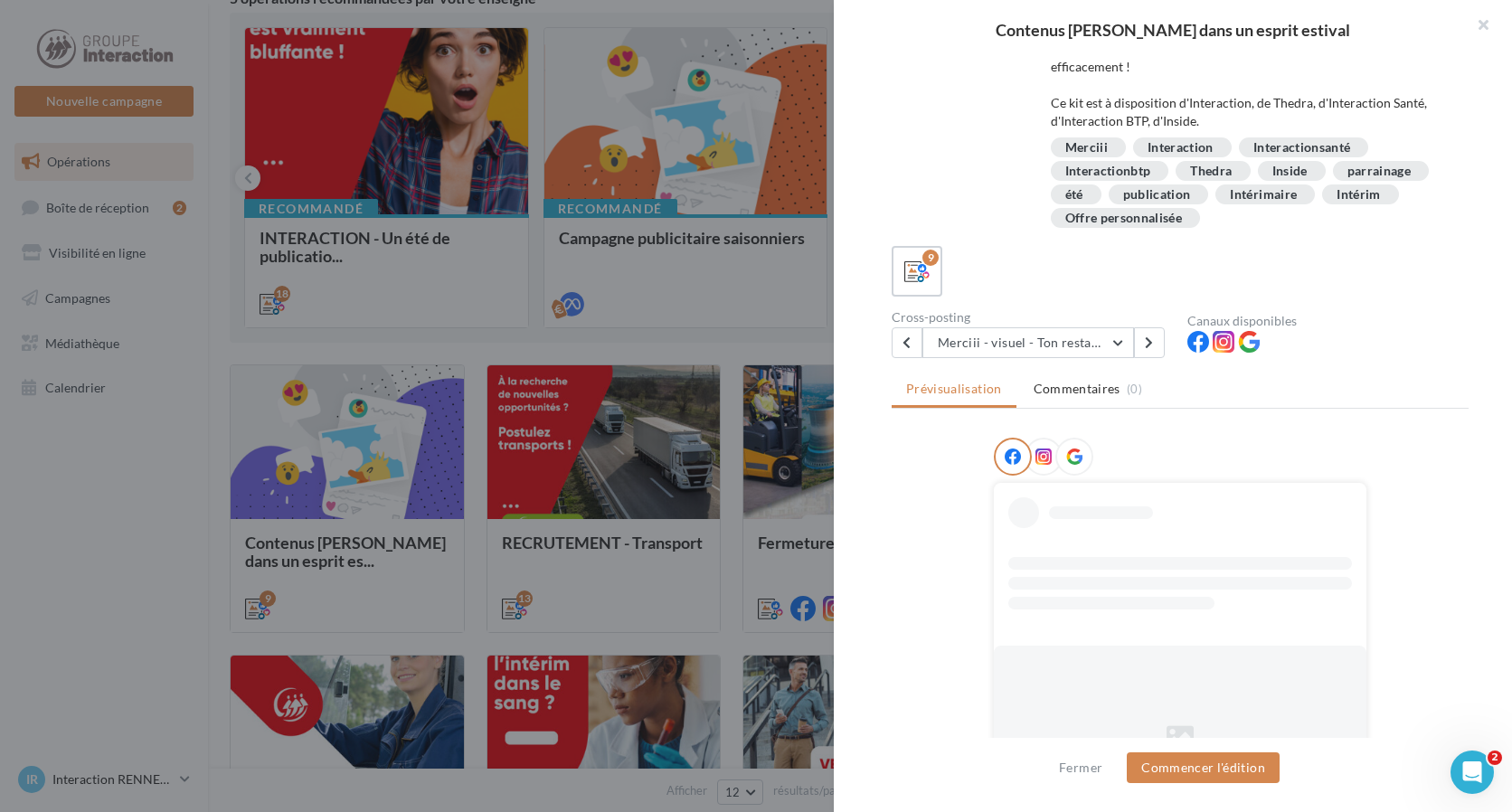
scroll to position [260, 0]
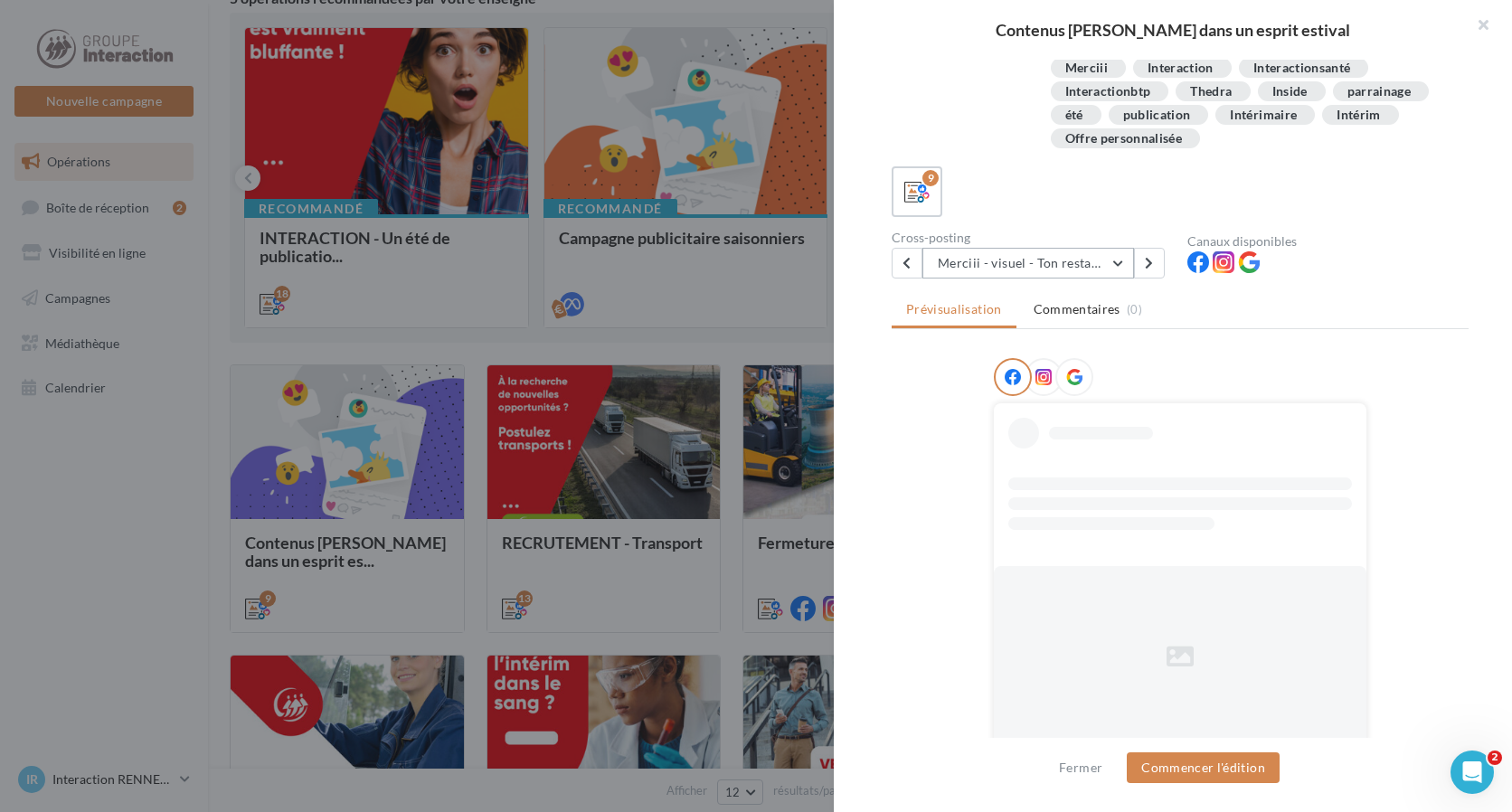
click at [1109, 266] on button "Merciii - visuel - Ton restaurant financé grace à un parrainage !" at bounding box center [1028, 263] width 212 height 30
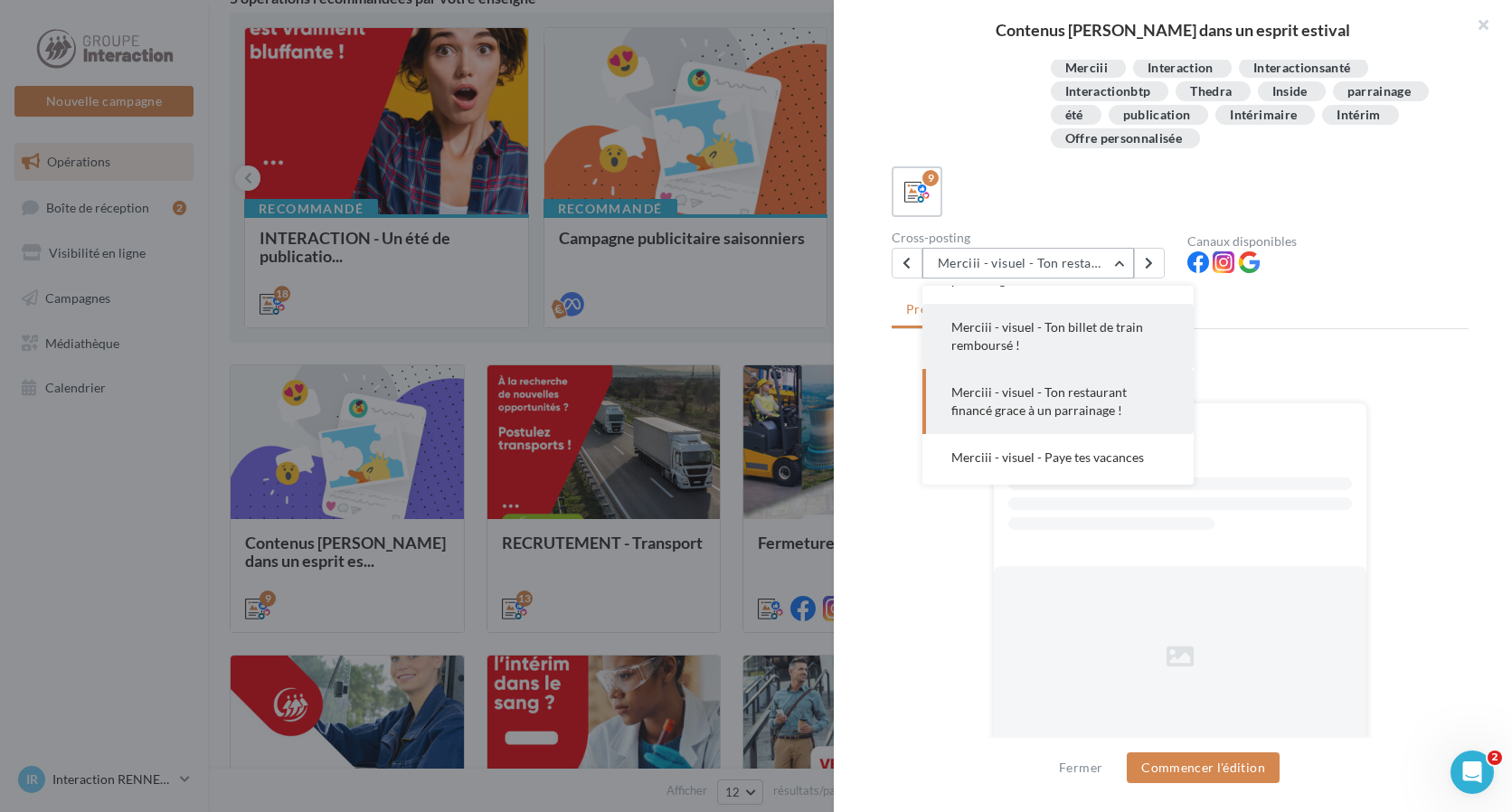
scroll to position [40, 0]
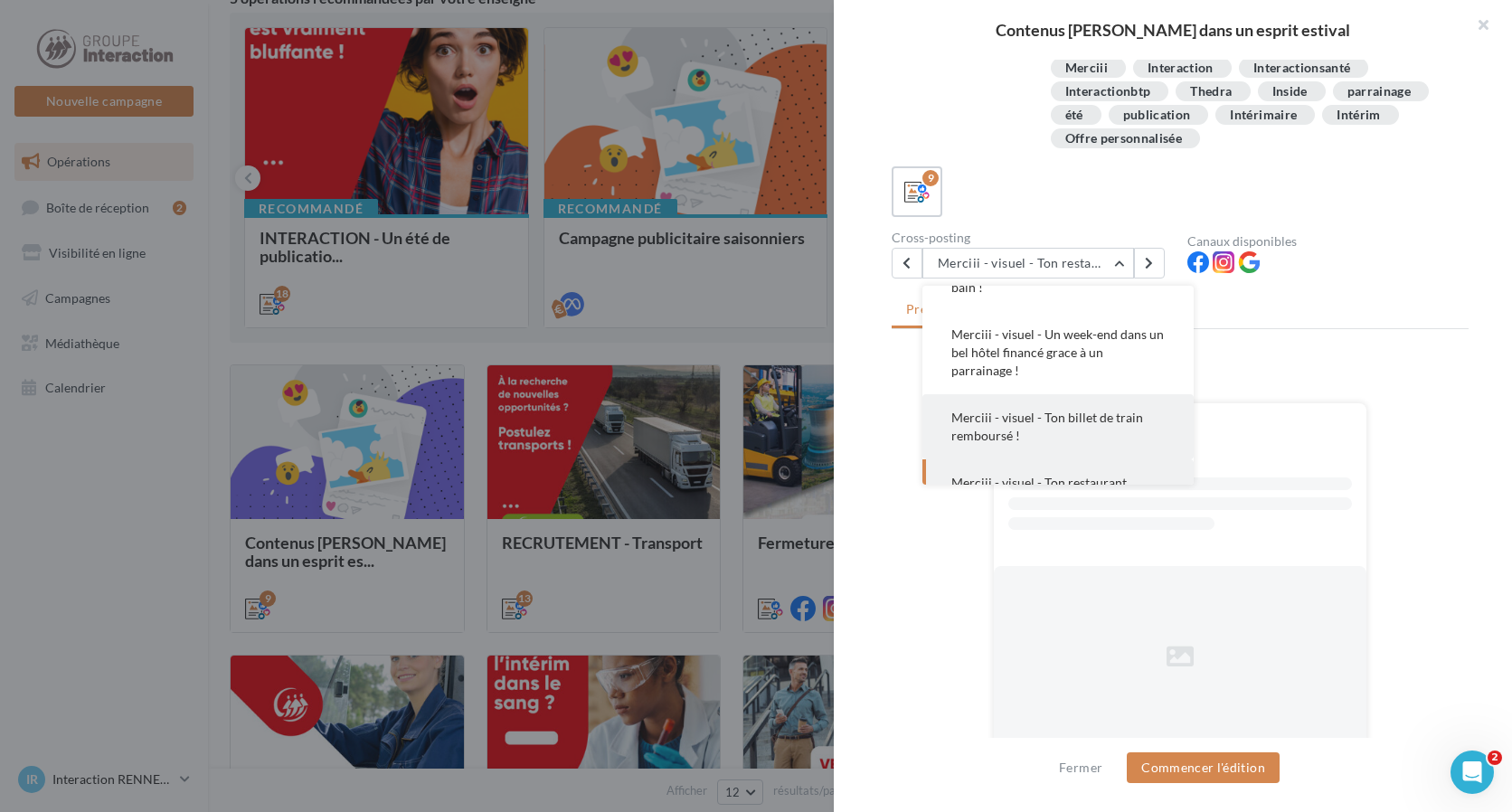
click at [1078, 420] on span "Merciii - visuel - Ton billet de train remboursé !" at bounding box center [1048, 425] width 192 height 33
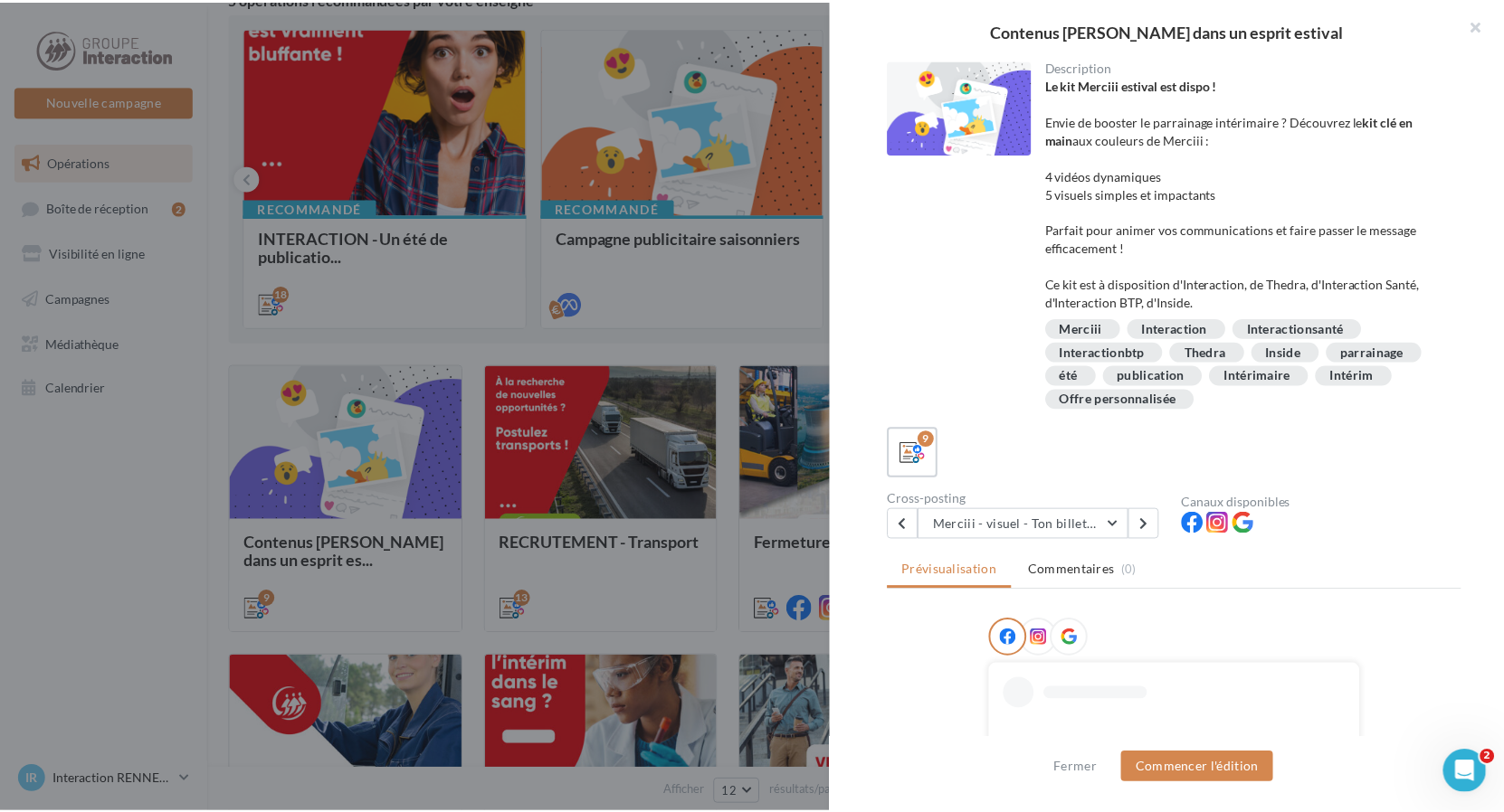
scroll to position [260, 0]
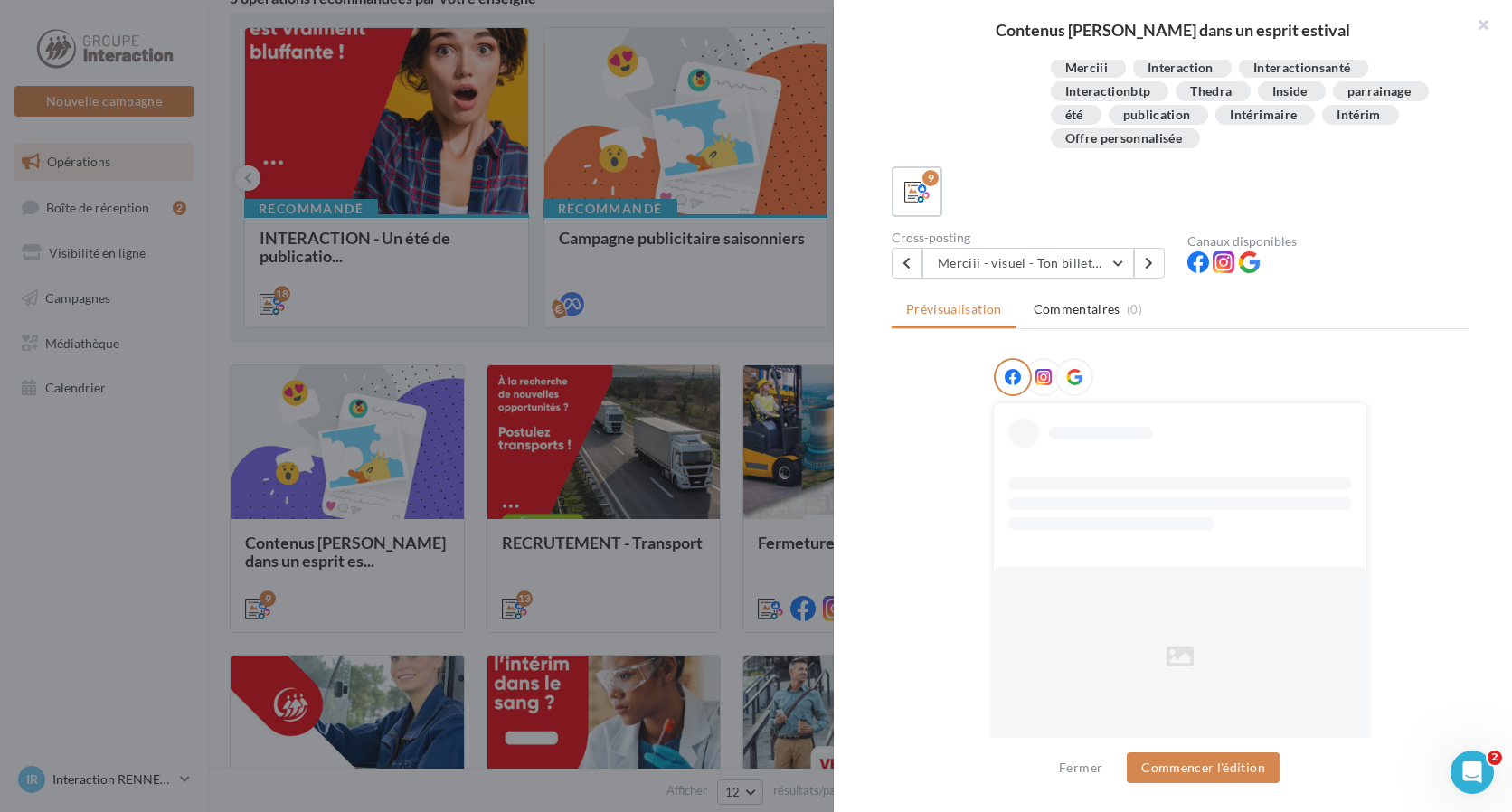
click at [55, 620] on div at bounding box center [756, 406] width 1512 height 812
